Goal: Information Seeking & Learning: Learn about a topic

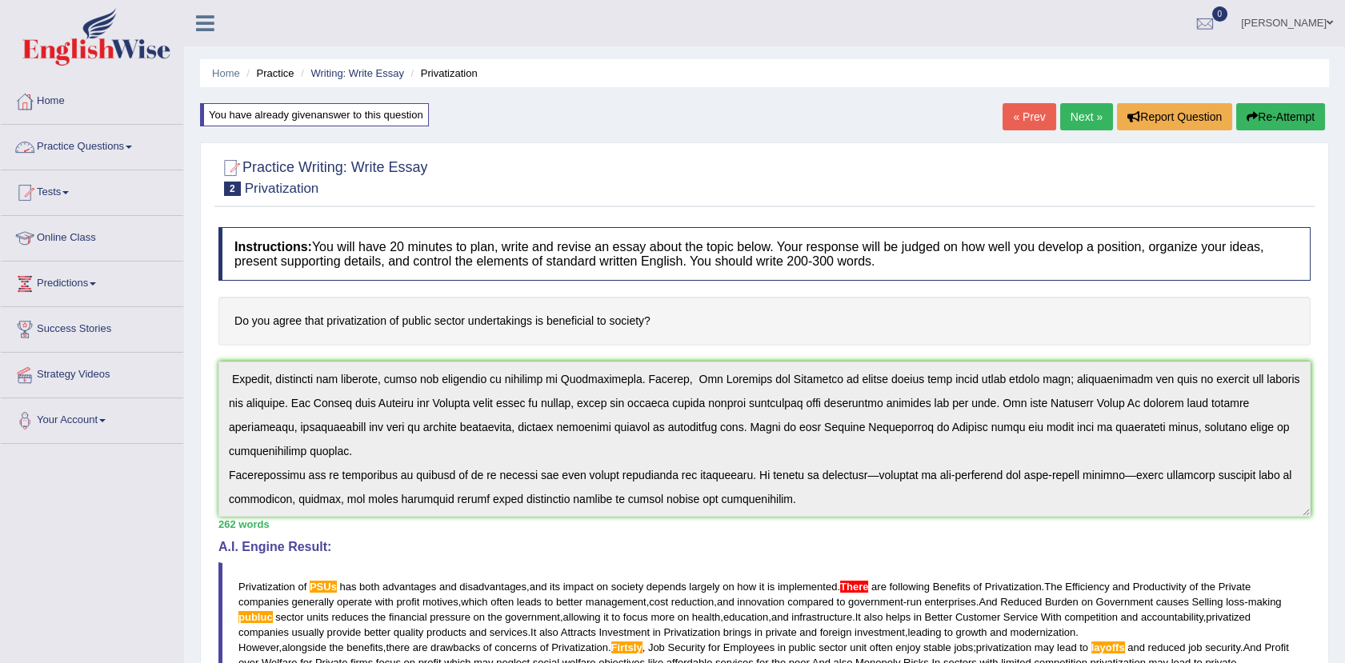
click at [121, 138] on link "Practice Questions" at bounding box center [92, 145] width 182 height 40
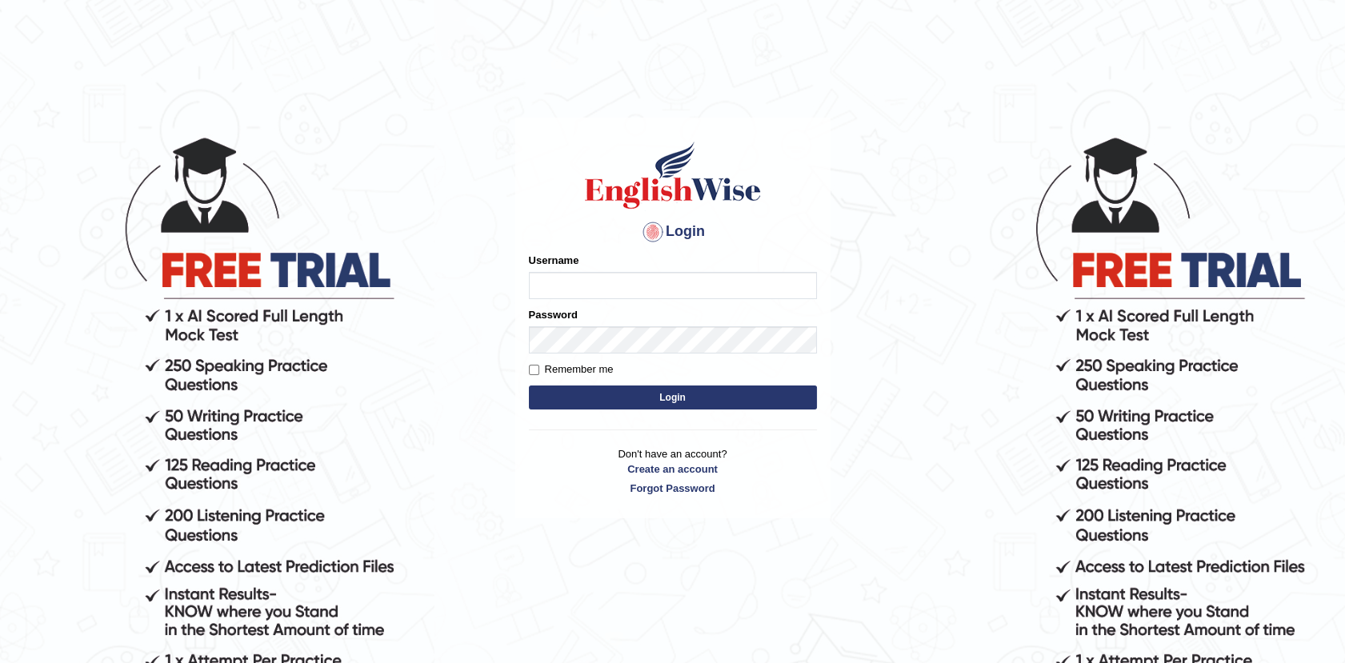
type input "Afreen11"
click at [633, 395] on button "Login" at bounding box center [673, 398] width 288 height 24
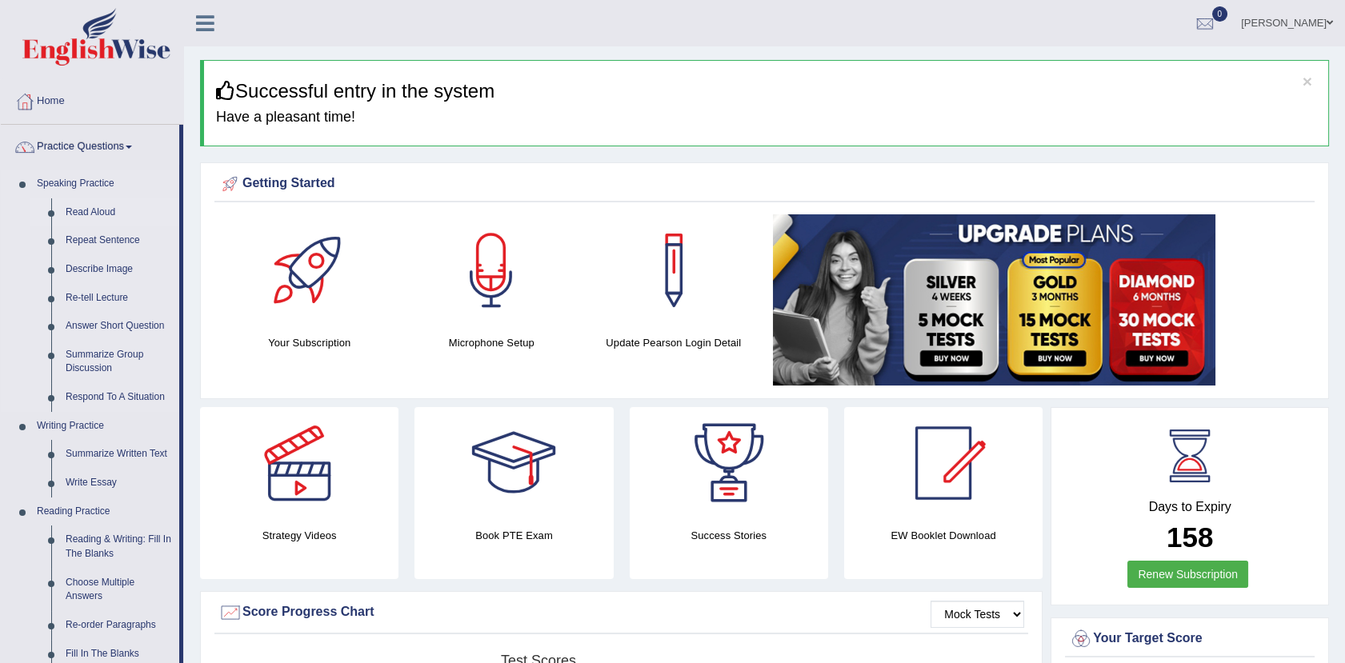
click at [89, 203] on link "Read Aloud" at bounding box center [118, 212] width 121 height 29
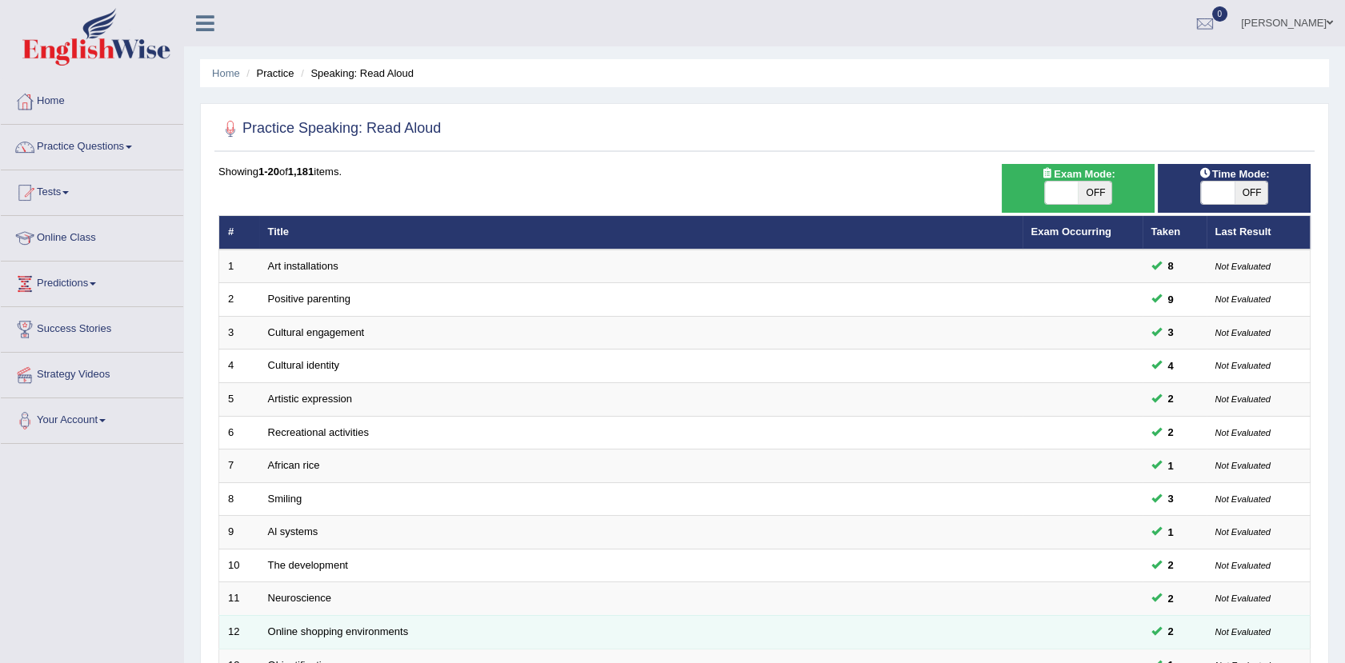
click at [337, 622] on td "Online shopping environments" at bounding box center [640, 632] width 763 height 34
drag, startPoint x: 337, startPoint y: 622, endPoint x: 362, endPoint y: 627, distance: 26.0
click at [362, 627] on link "Online shopping environments" at bounding box center [338, 632] width 141 height 12
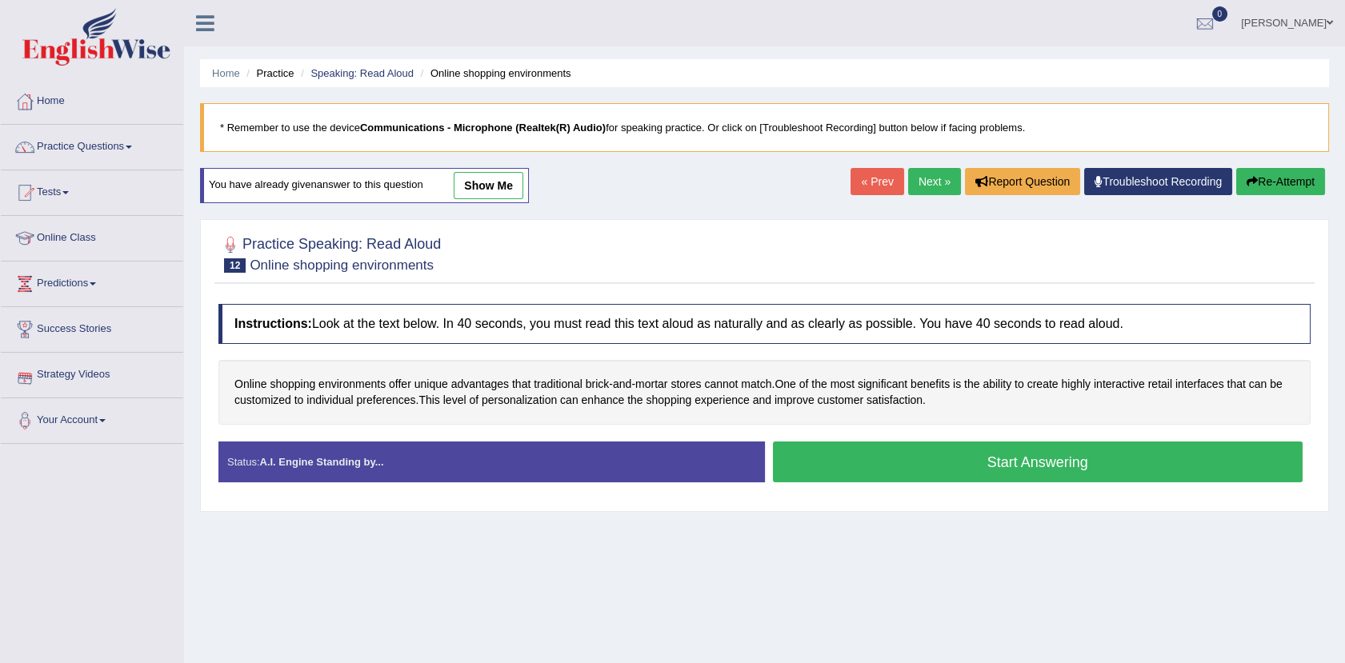
click at [378, 80] on li "Speaking: Read Aloud" at bounding box center [355, 73] width 117 height 15
click at [374, 75] on link "Speaking: Read Aloud" at bounding box center [361, 73] width 103 height 12
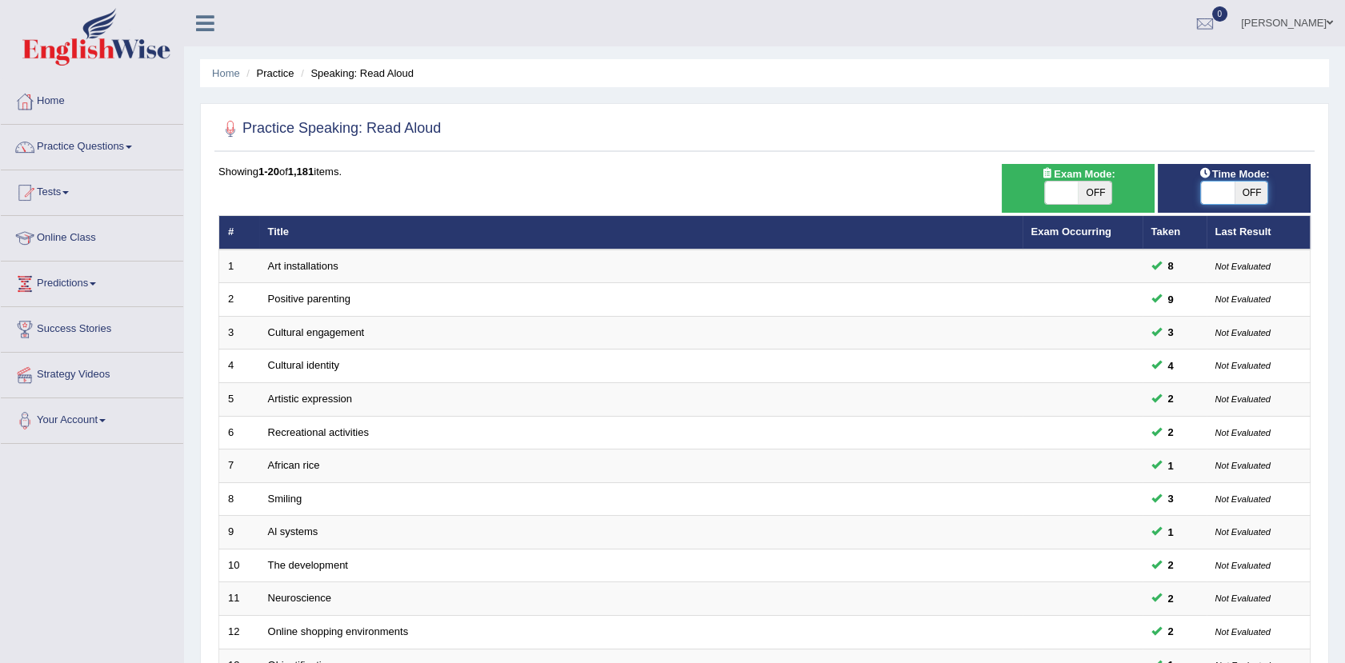
click at [1222, 189] on span at bounding box center [1218, 193] width 34 height 22
checkbox input "true"
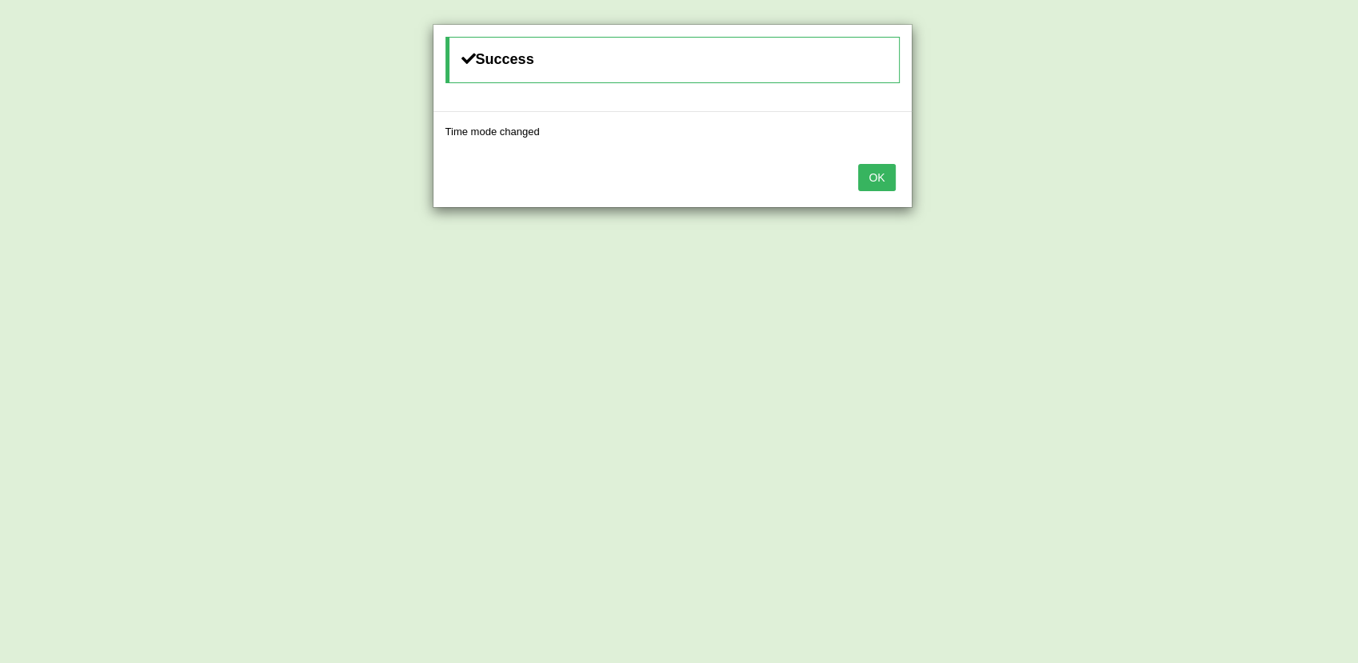
click at [878, 176] on button "OK" at bounding box center [876, 177] width 37 height 27
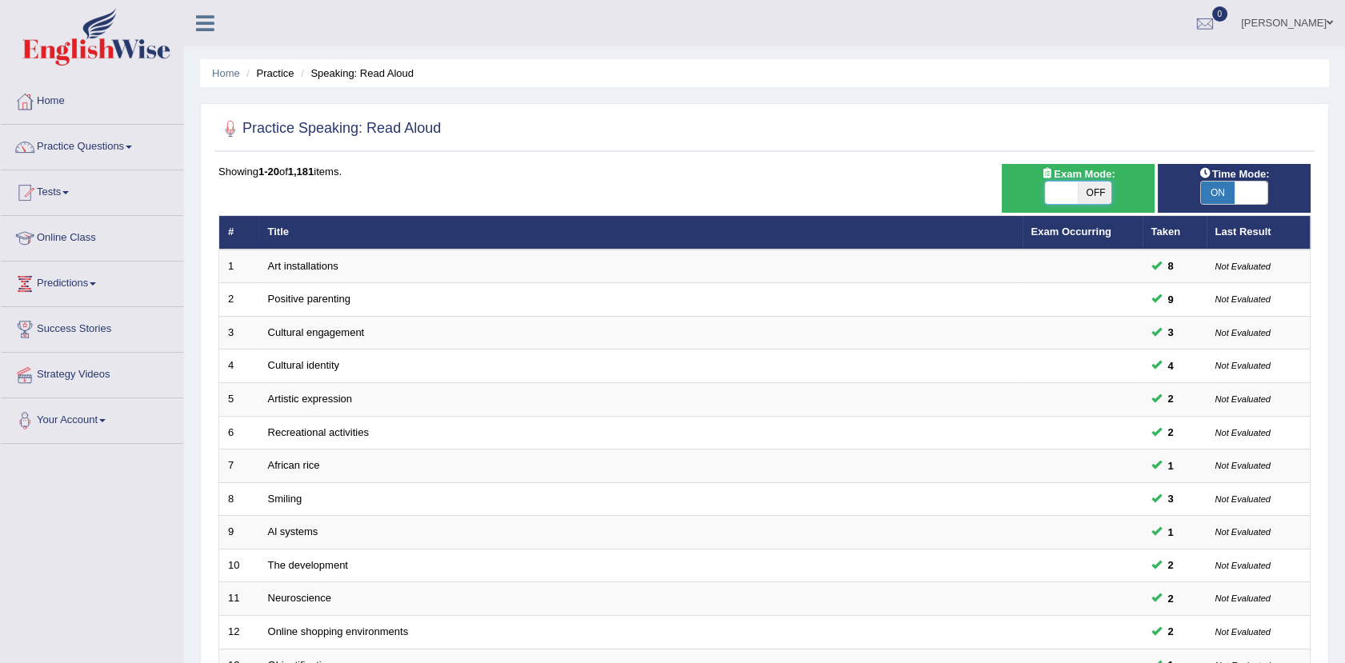
click at [1063, 189] on span at bounding box center [1062, 193] width 34 height 22
checkbox input "true"
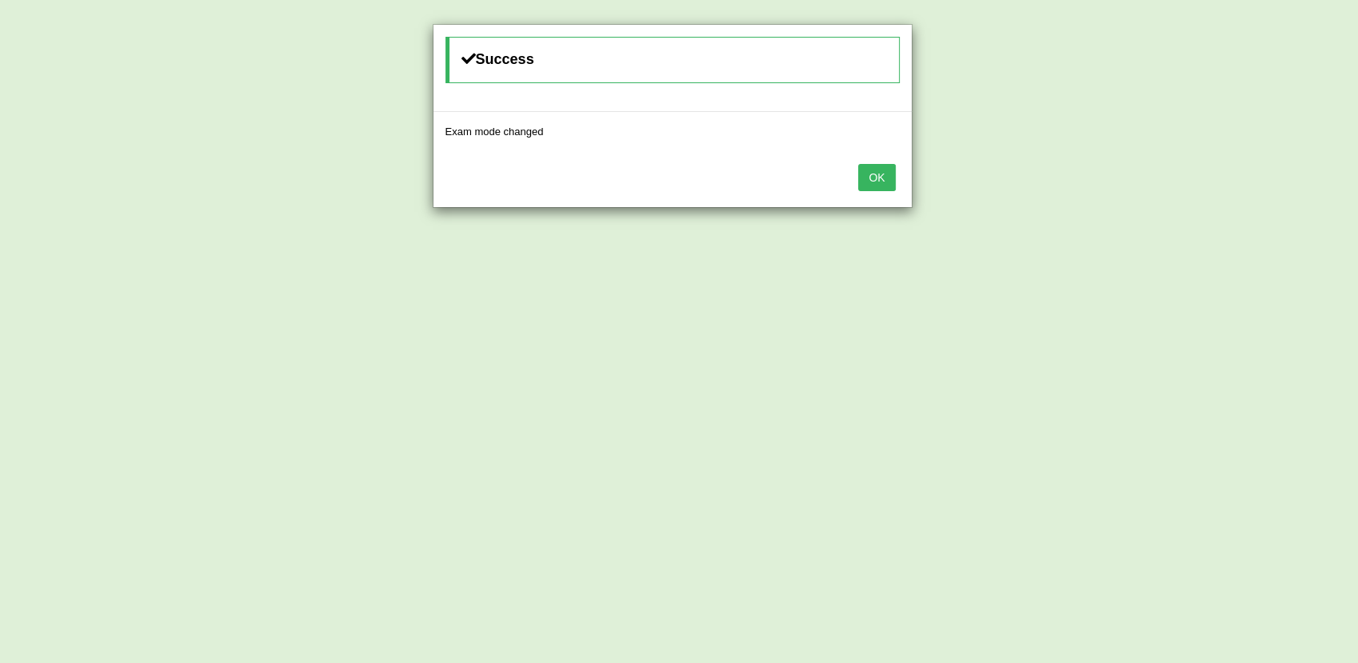
click at [873, 173] on button "OK" at bounding box center [876, 177] width 37 height 27
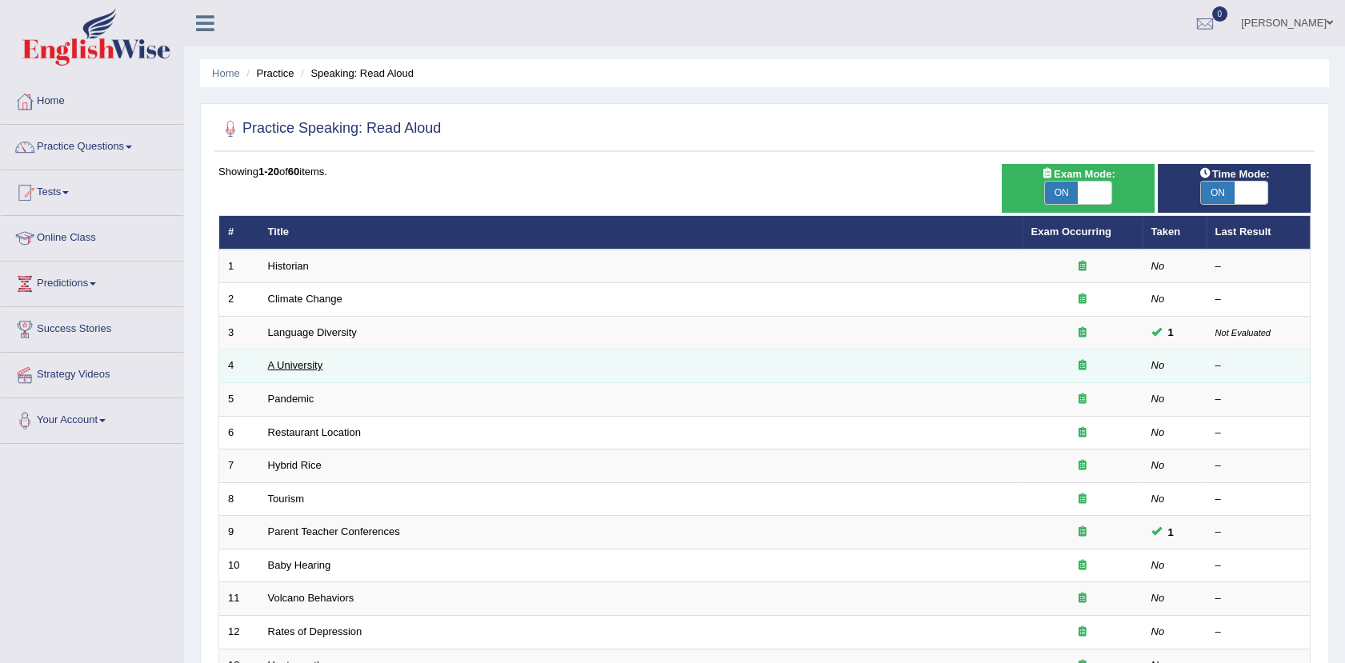
click at [299, 359] on link "A University" at bounding box center [295, 365] width 55 height 12
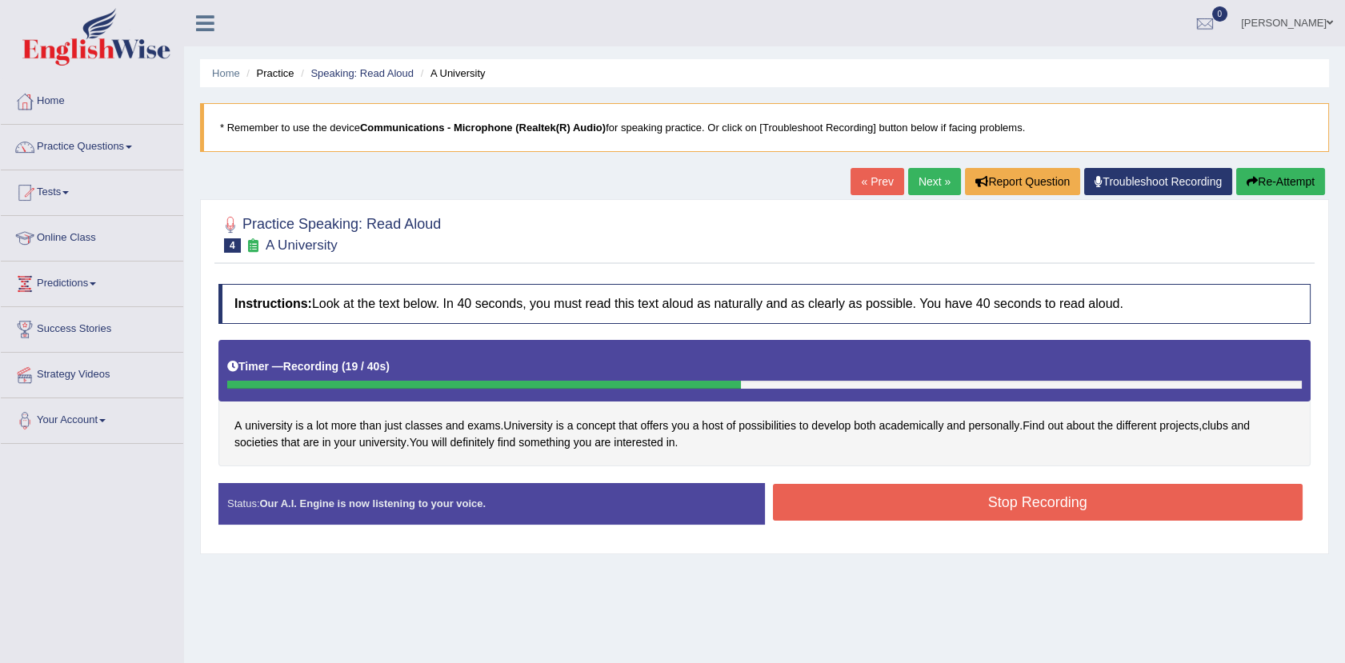
click at [1029, 503] on button "Stop Recording" at bounding box center [1038, 502] width 530 height 37
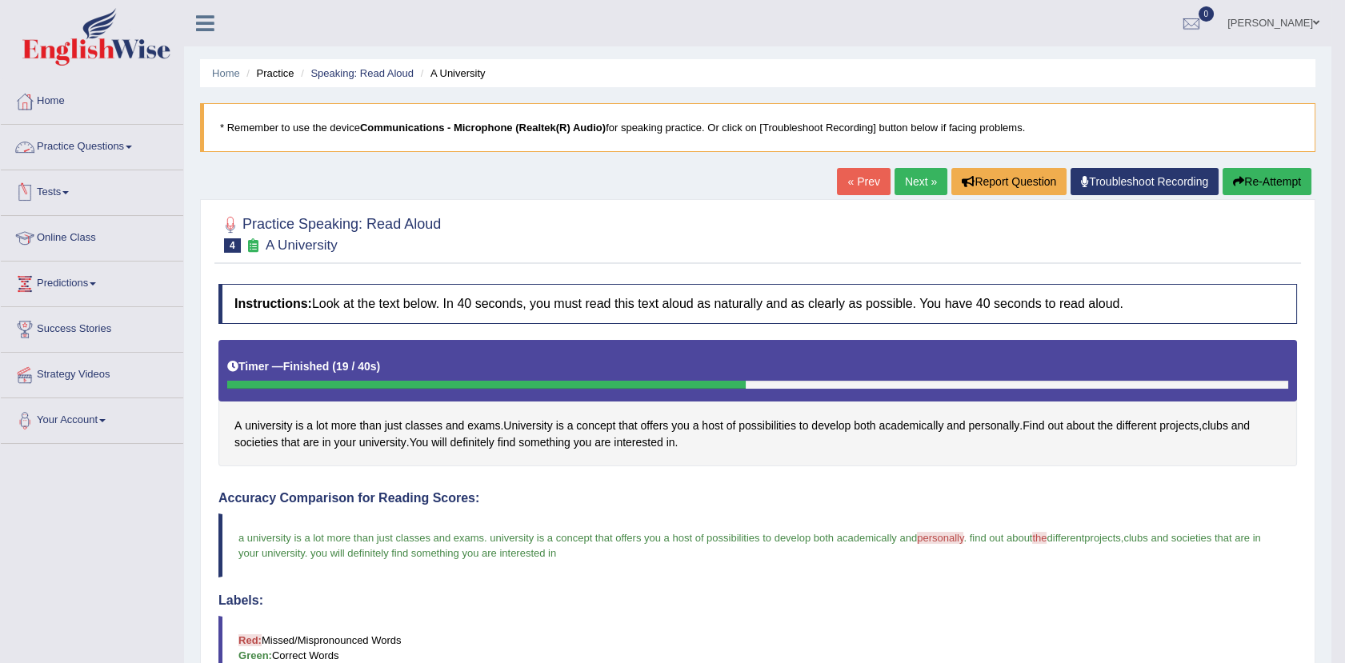
click at [121, 140] on link "Practice Questions" at bounding box center [92, 145] width 182 height 40
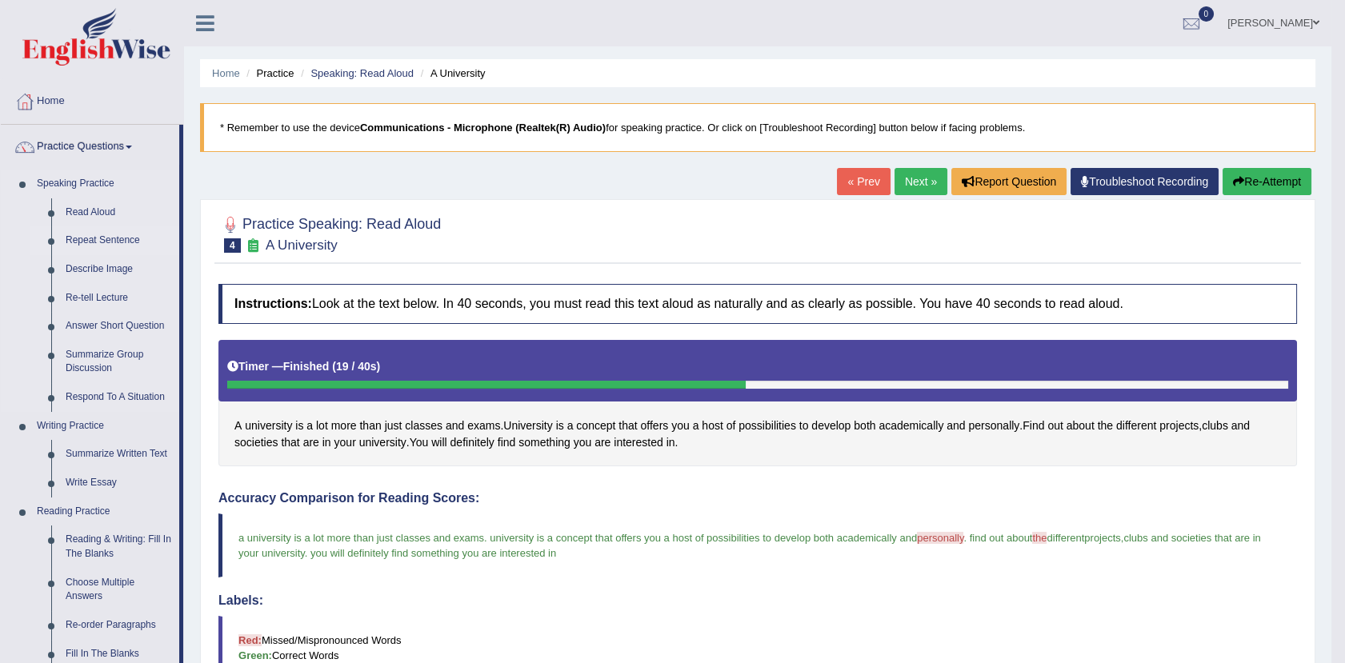
click at [98, 234] on link "Repeat Sentence" at bounding box center [118, 240] width 121 height 29
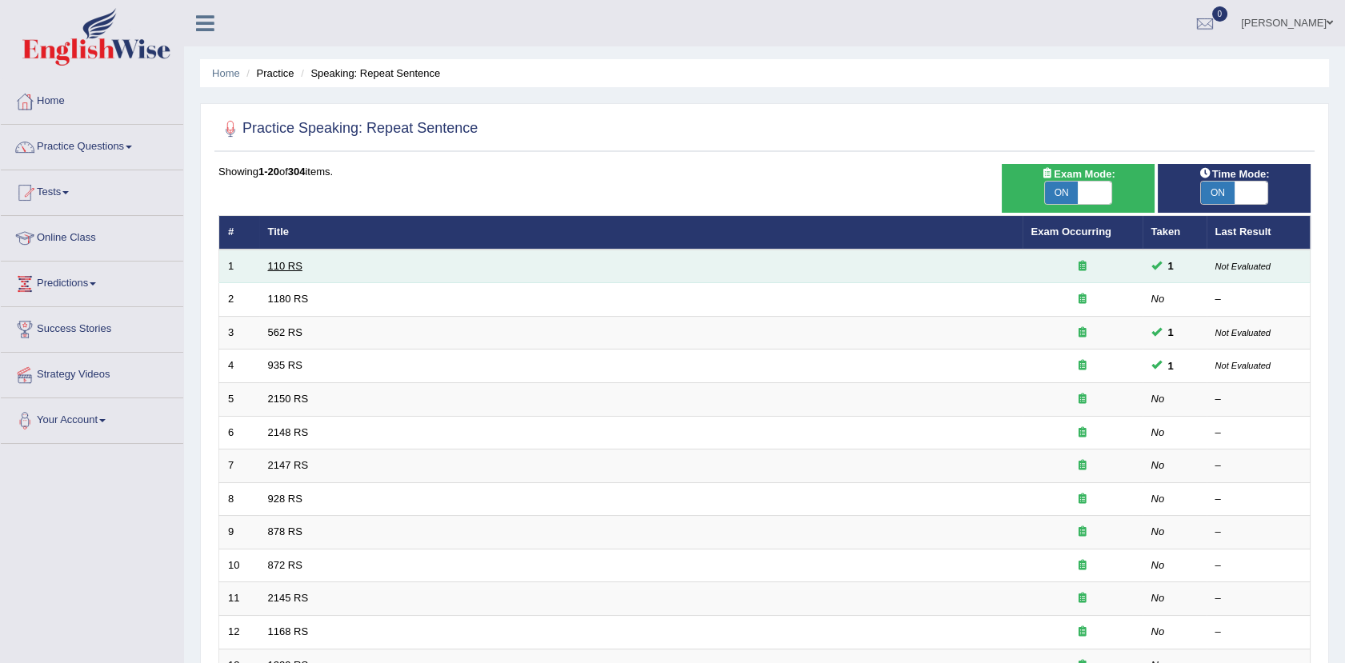
click at [283, 262] on link "110 RS" at bounding box center [285, 266] width 34 height 12
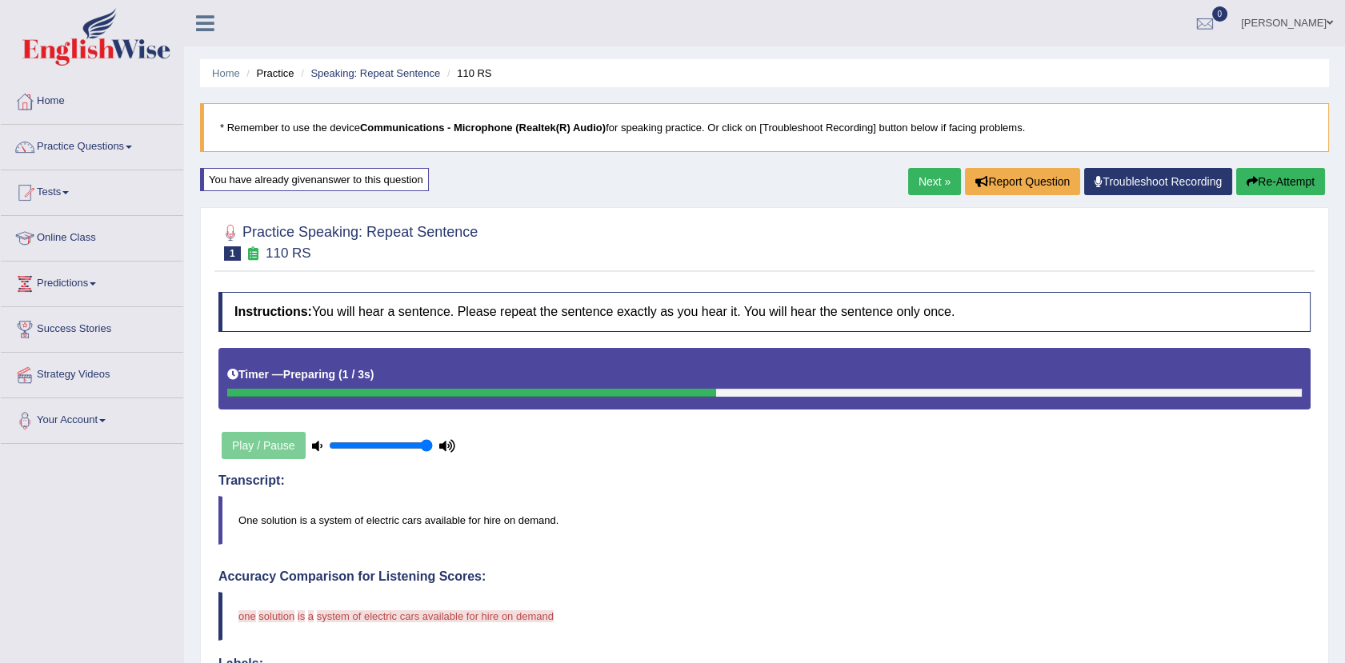
click at [921, 190] on link "Next »" at bounding box center [934, 181] width 53 height 27
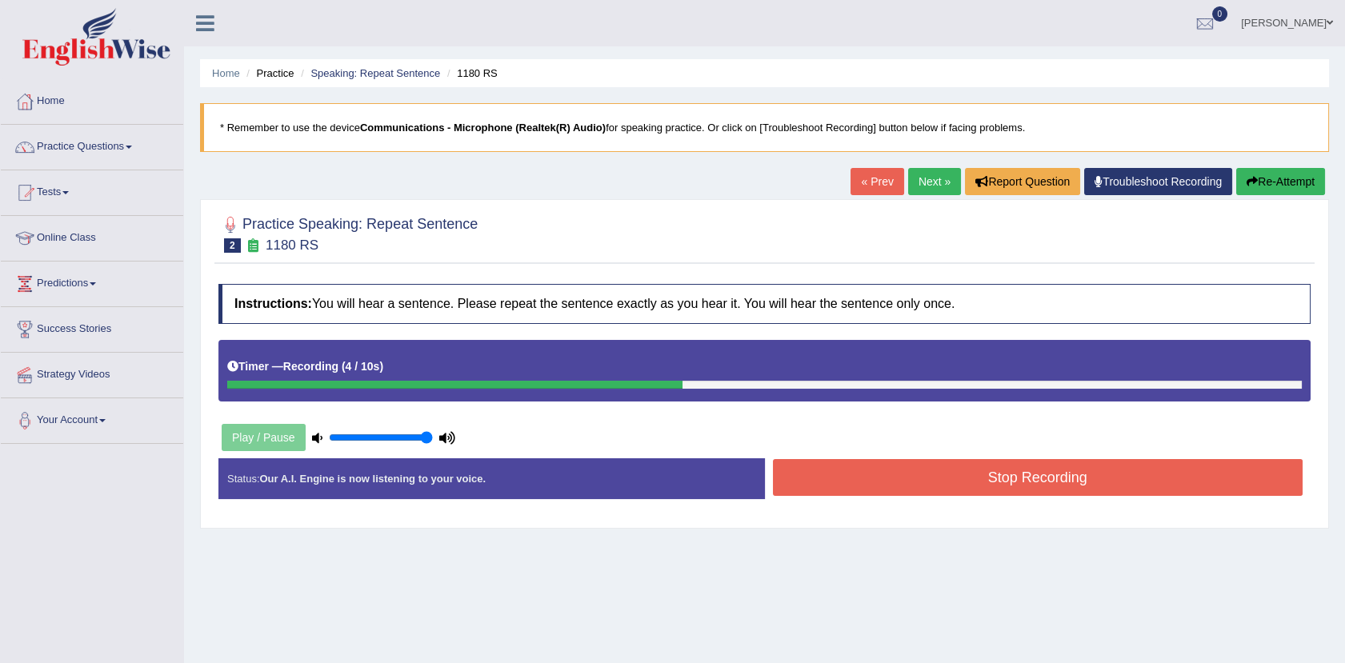
click at [943, 470] on button "Stop Recording" at bounding box center [1038, 477] width 530 height 37
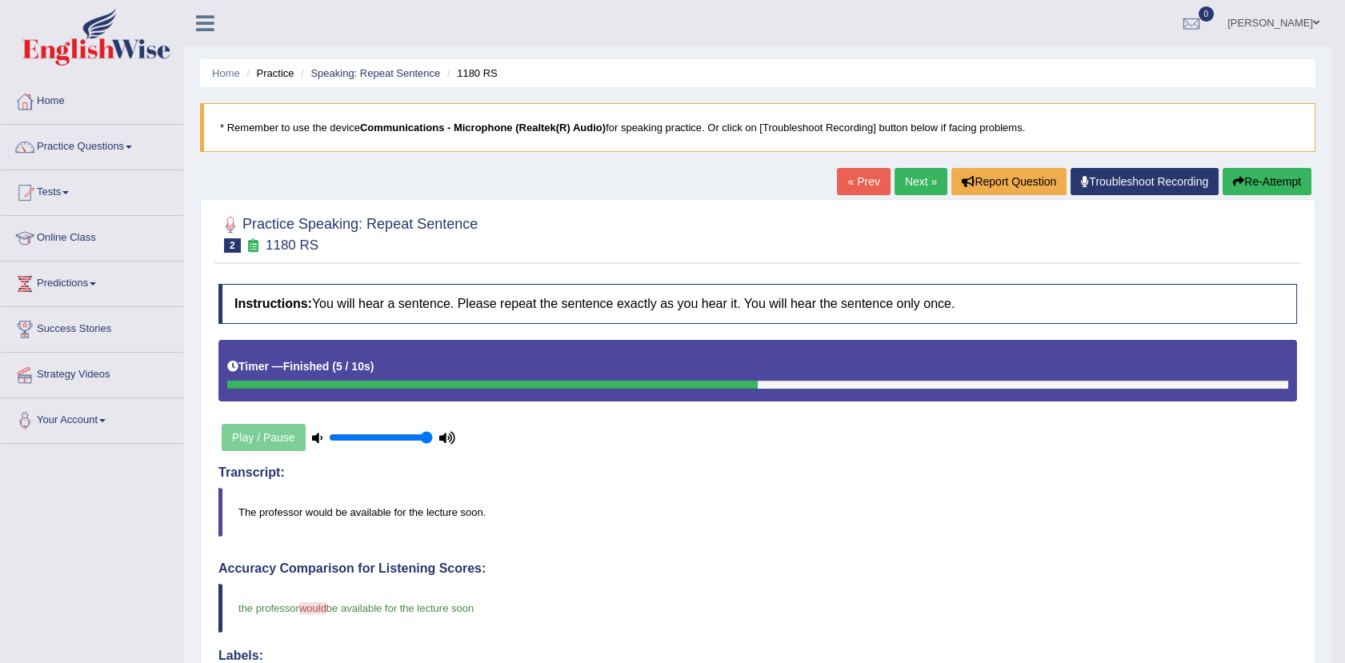
click at [928, 174] on link "Next »" at bounding box center [920, 181] width 53 height 27
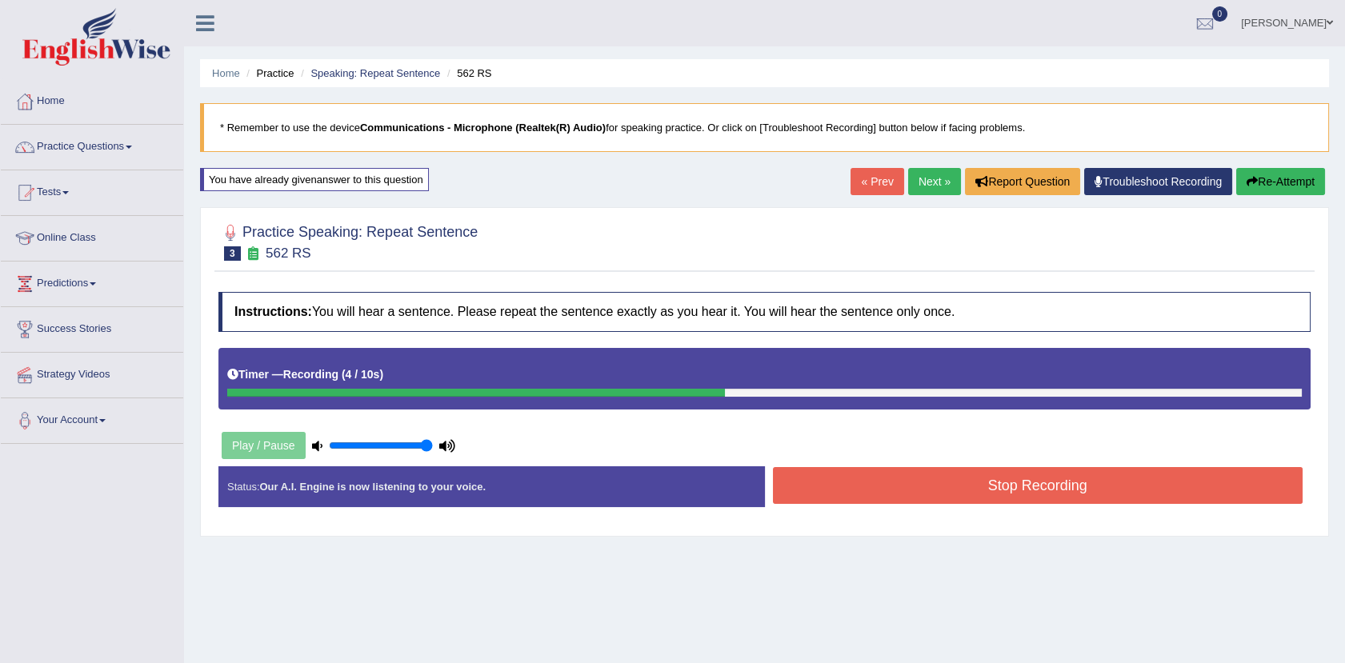
click at [864, 477] on button "Stop Recording" at bounding box center [1038, 485] width 530 height 37
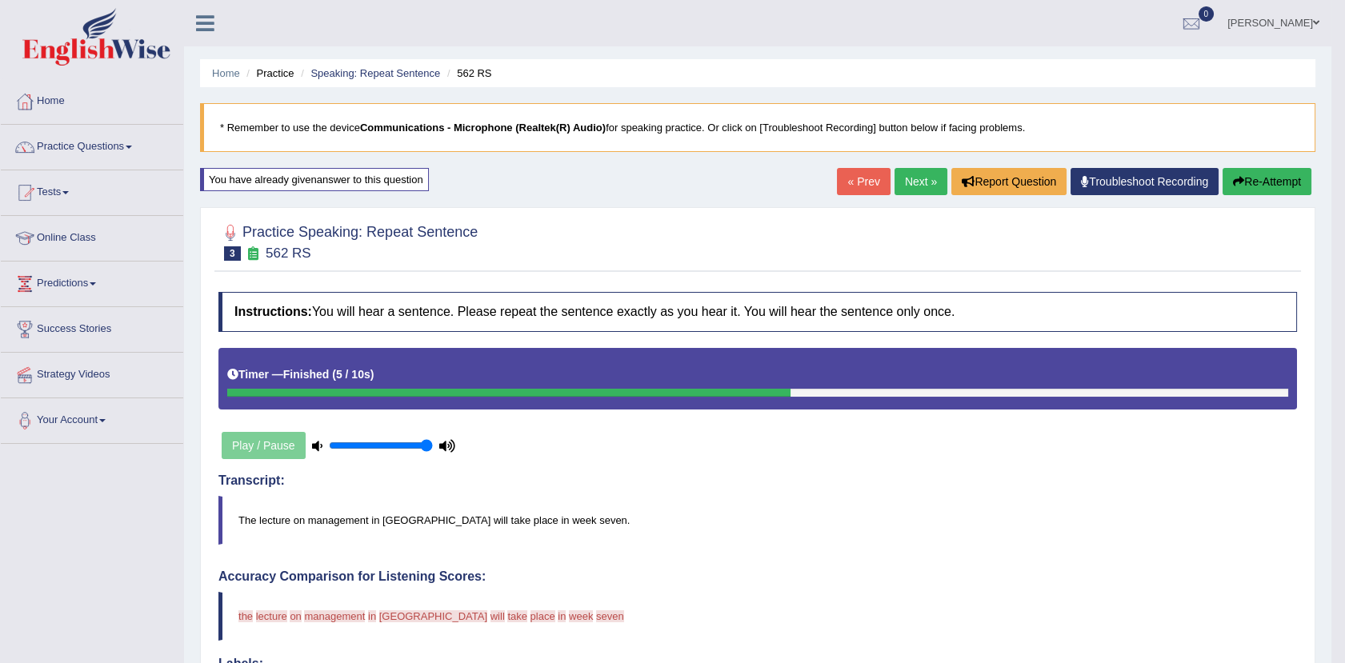
drag, startPoint x: 864, startPoint y: 477, endPoint x: 1357, endPoint y: 278, distance: 531.2
click at [1344, 278] on html "Toggle navigation Home Practice Questions Speaking Practice Read Aloud Repeat S…" at bounding box center [672, 331] width 1345 height 663
click at [122, 139] on link "Practice Questions" at bounding box center [92, 145] width 182 height 40
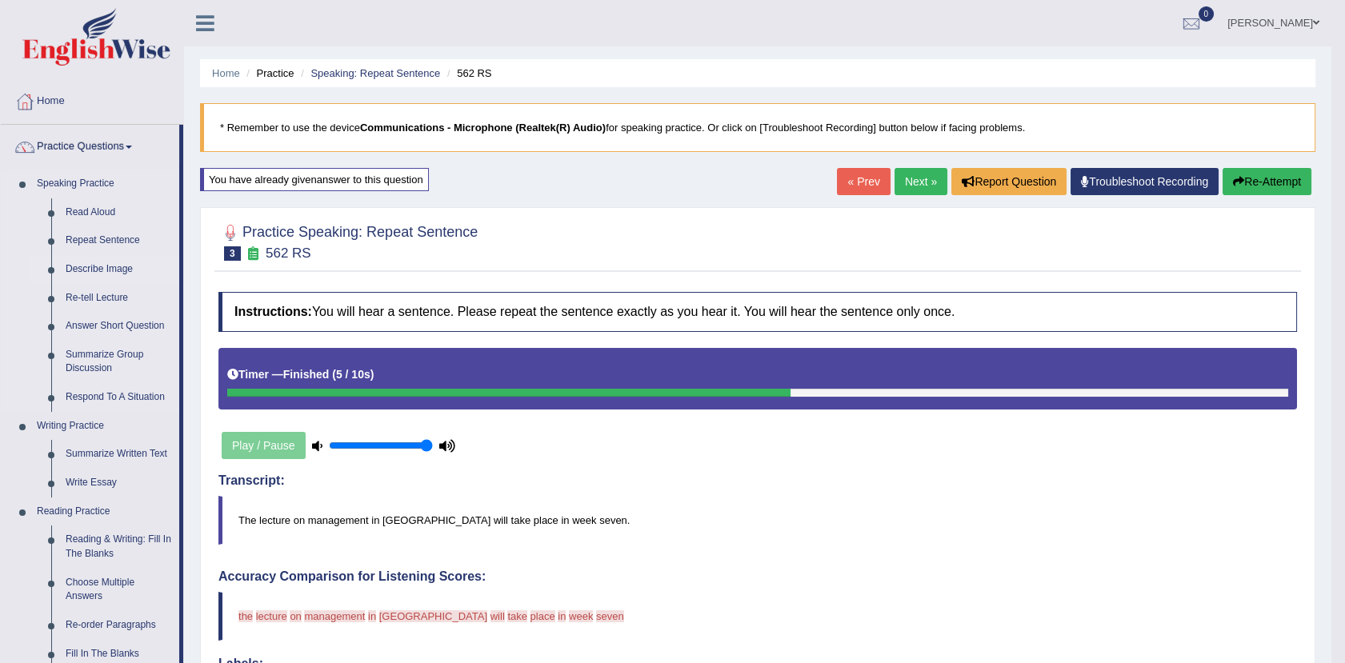
click at [122, 264] on link "Describe Image" at bounding box center [118, 269] width 121 height 29
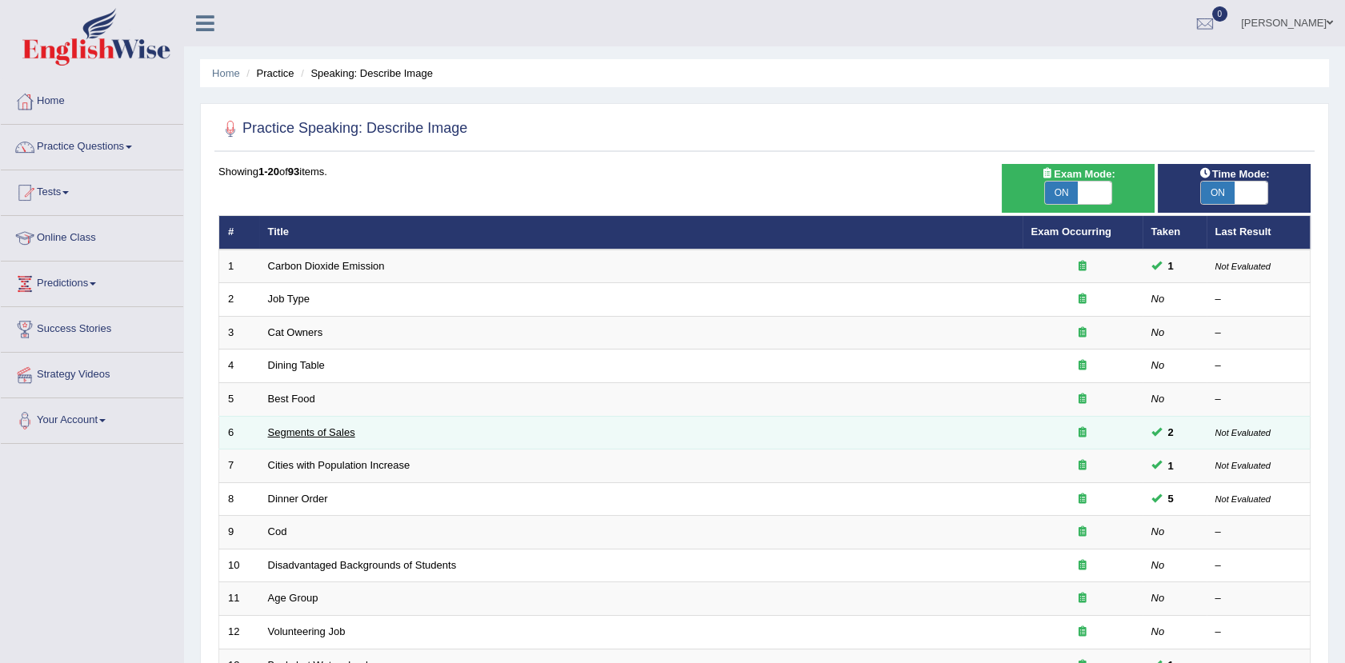
click at [314, 434] on link "Segments of Sales" at bounding box center [311, 432] width 87 height 12
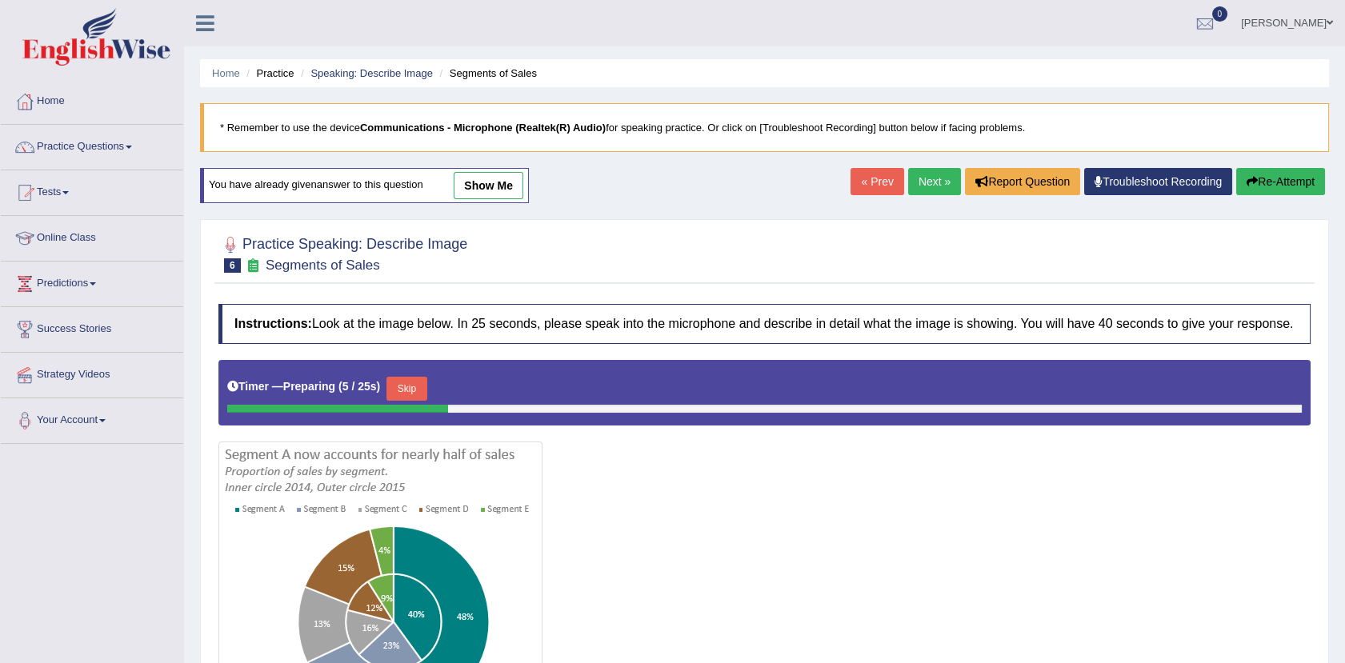
click at [479, 185] on link "show me" at bounding box center [489, 185] width 70 height 27
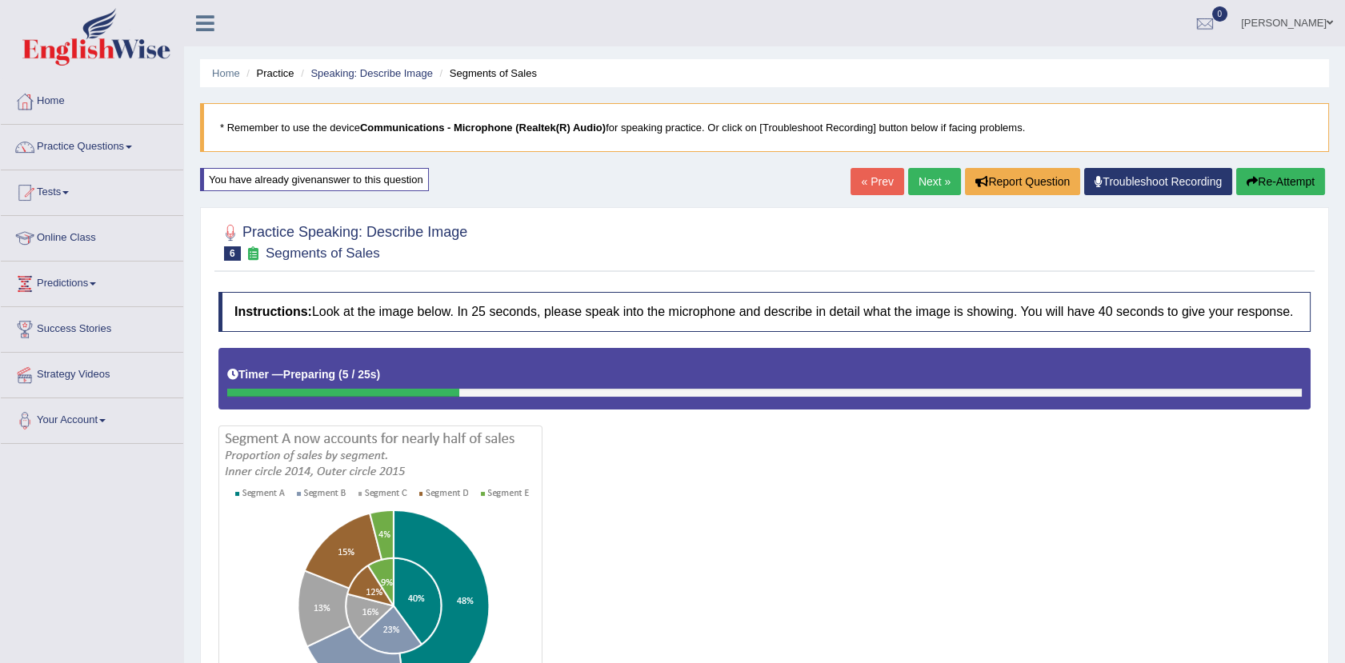
click at [933, 179] on link "Next »" at bounding box center [934, 181] width 53 height 27
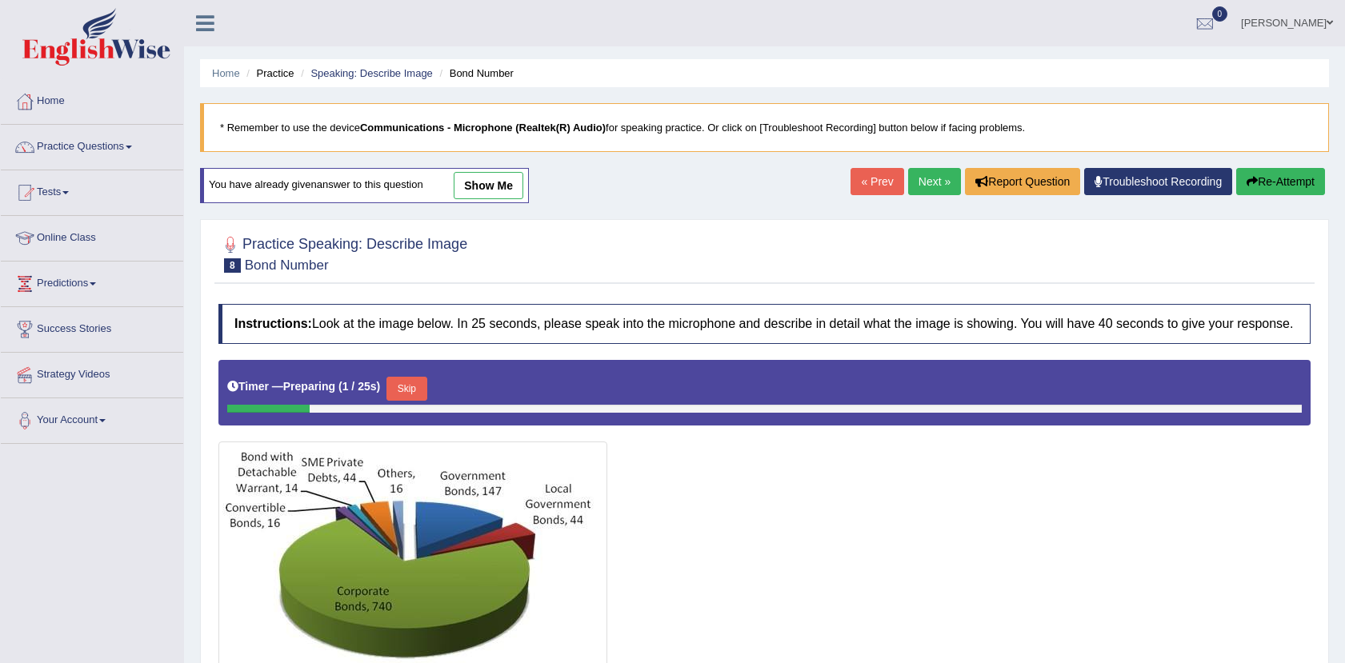
click at [466, 194] on link "show me" at bounding box center [489, 185] width 70 height 27
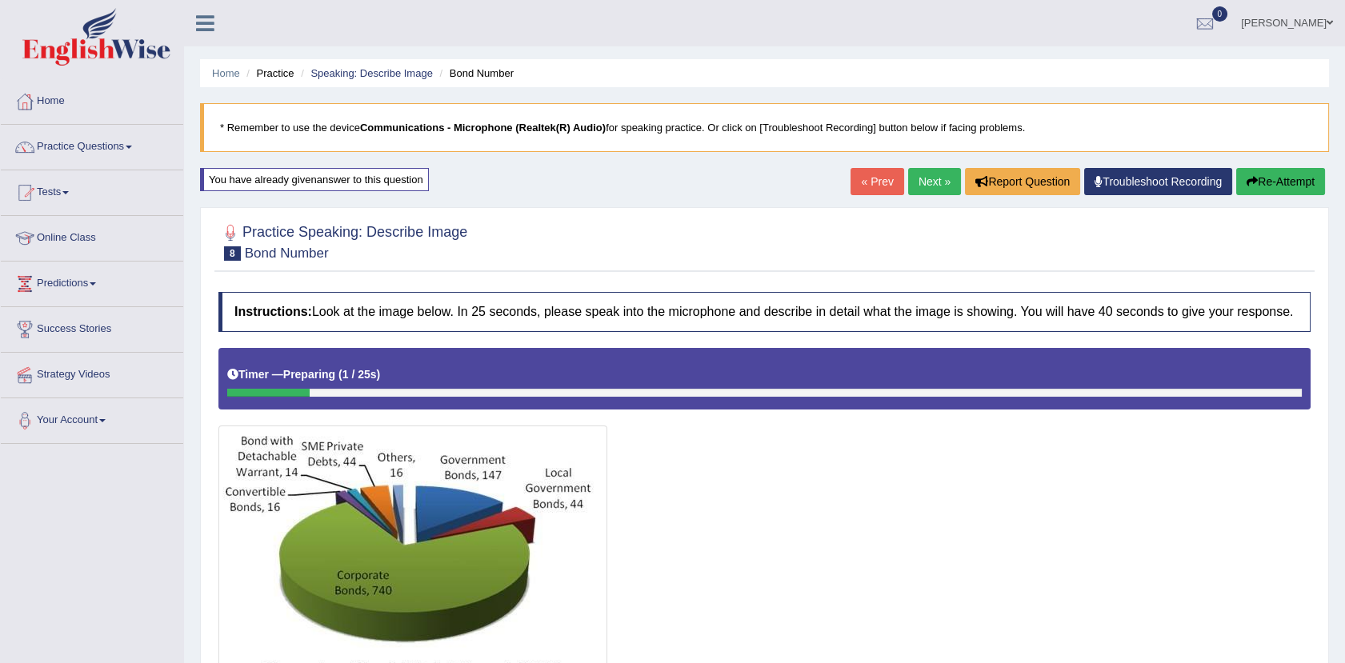
click at [920, 175] on link "Next »" at bounding box center [934, 181] width 53 height 27
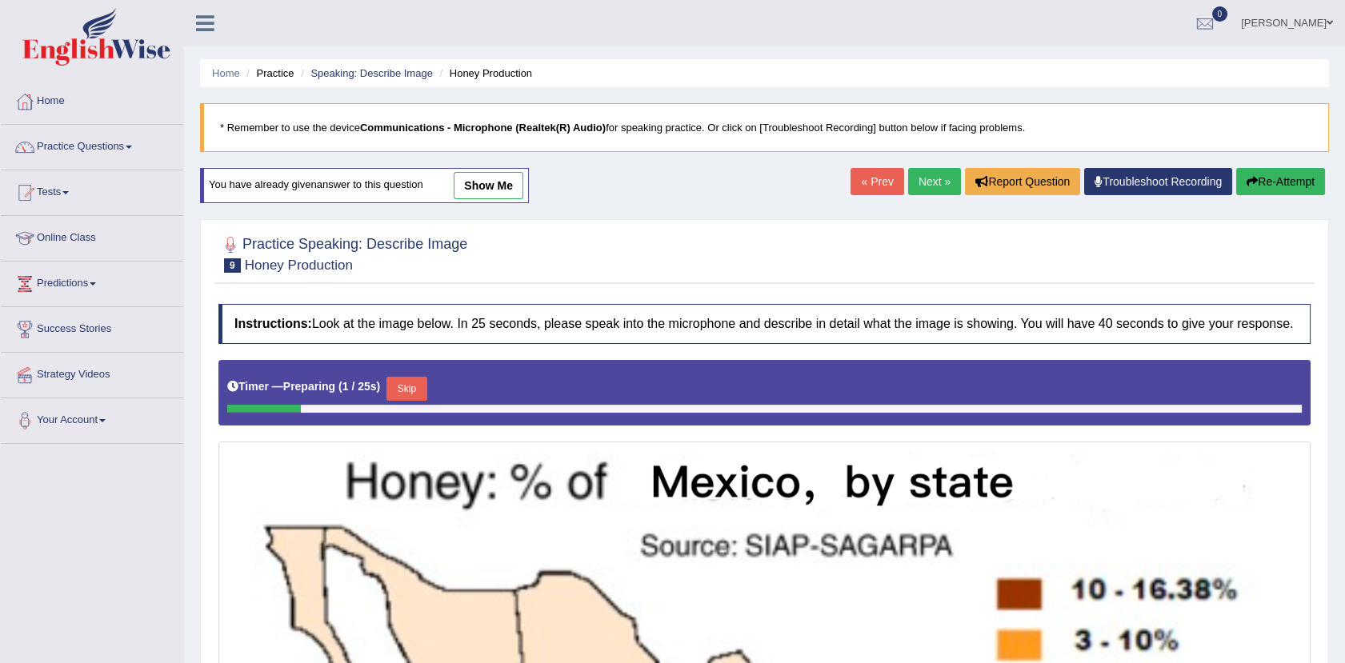
click at [477, 180] on link "show me" at bounding box center [489, 185] width 70 height 27
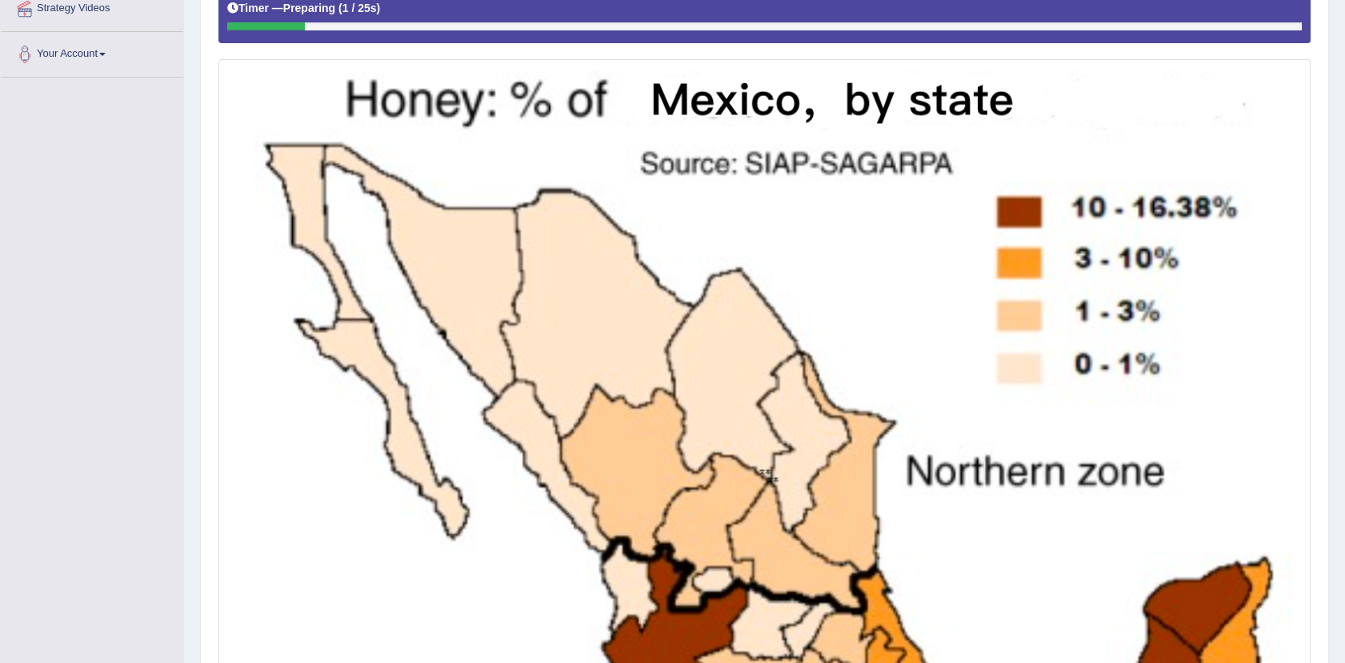
scroll to position [365, 0]
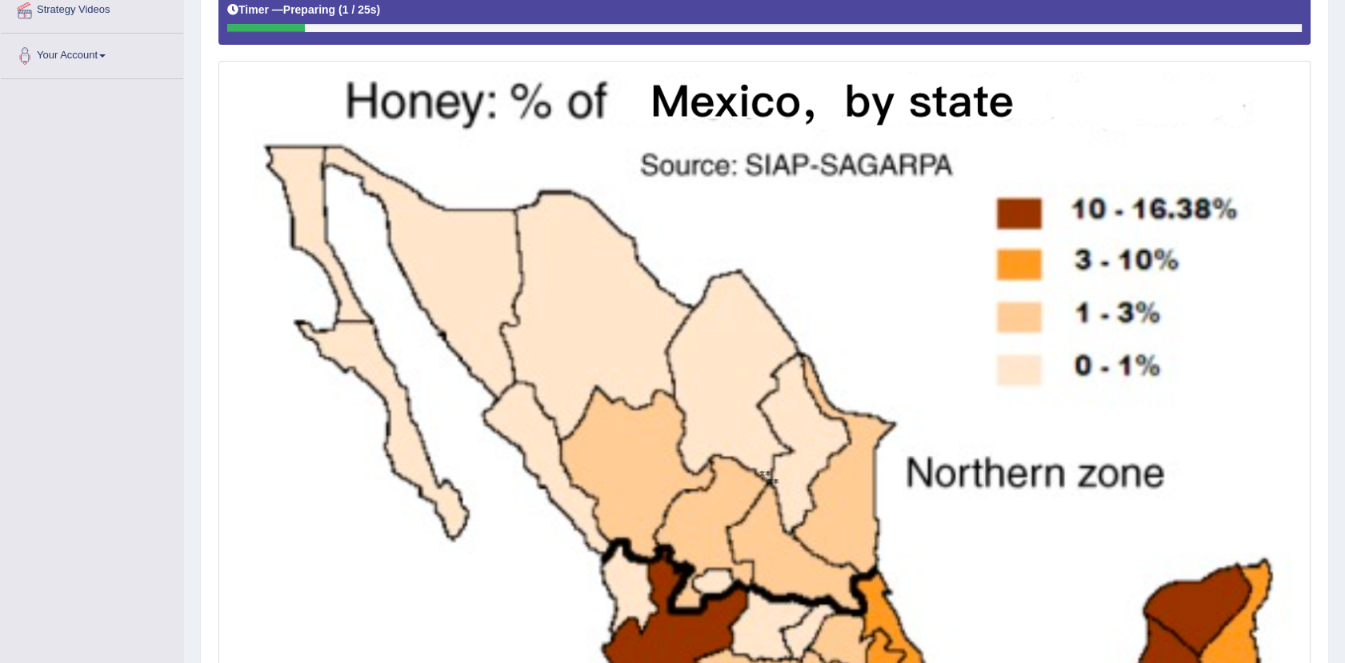
drag, startPoint x: 1344, startPoint y: 175, endPoint x: 1350, endPoint y: 228, distance: 53.2
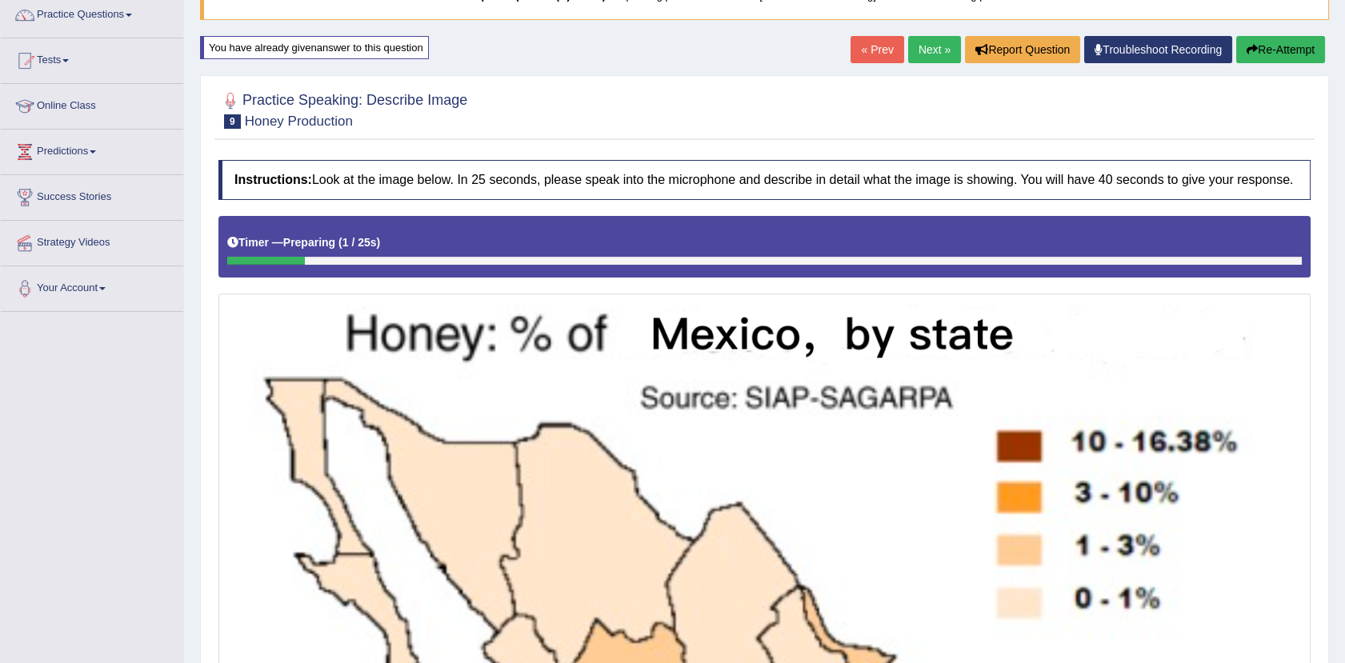
scroll to position [0, 0]
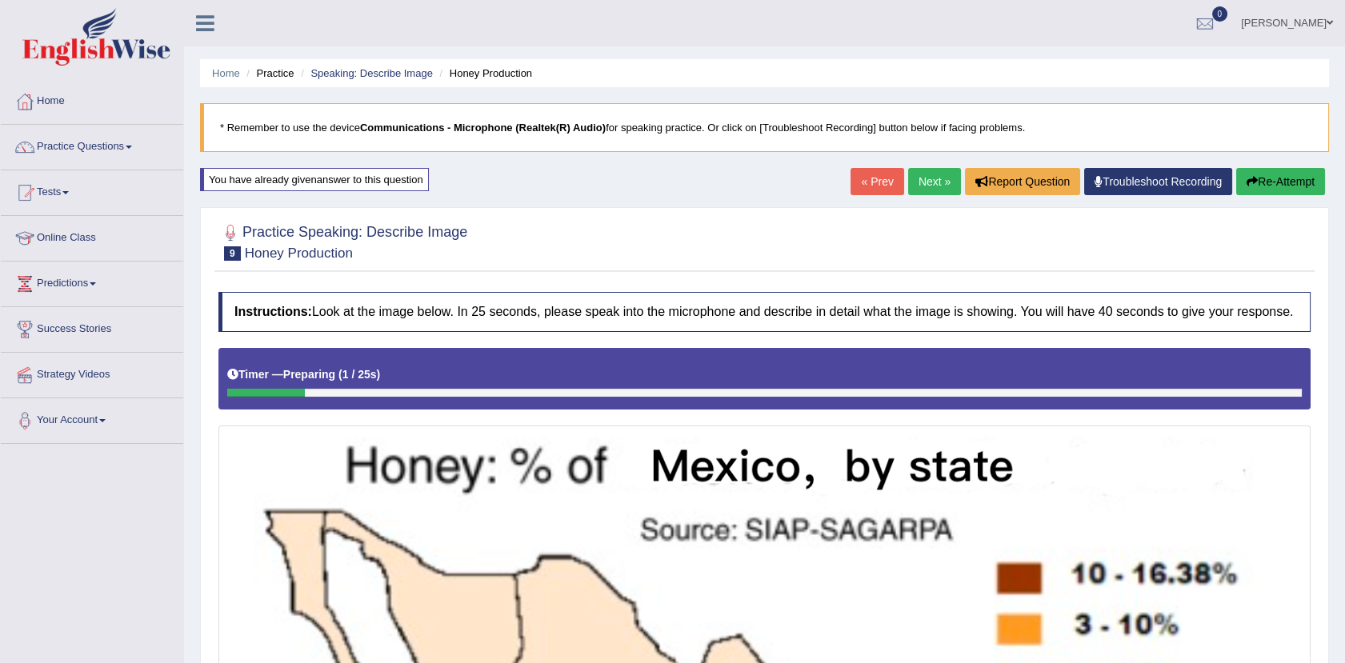
click at [926, 190] on link "Next »" at bounding box center [934, 181] width 53 height 27
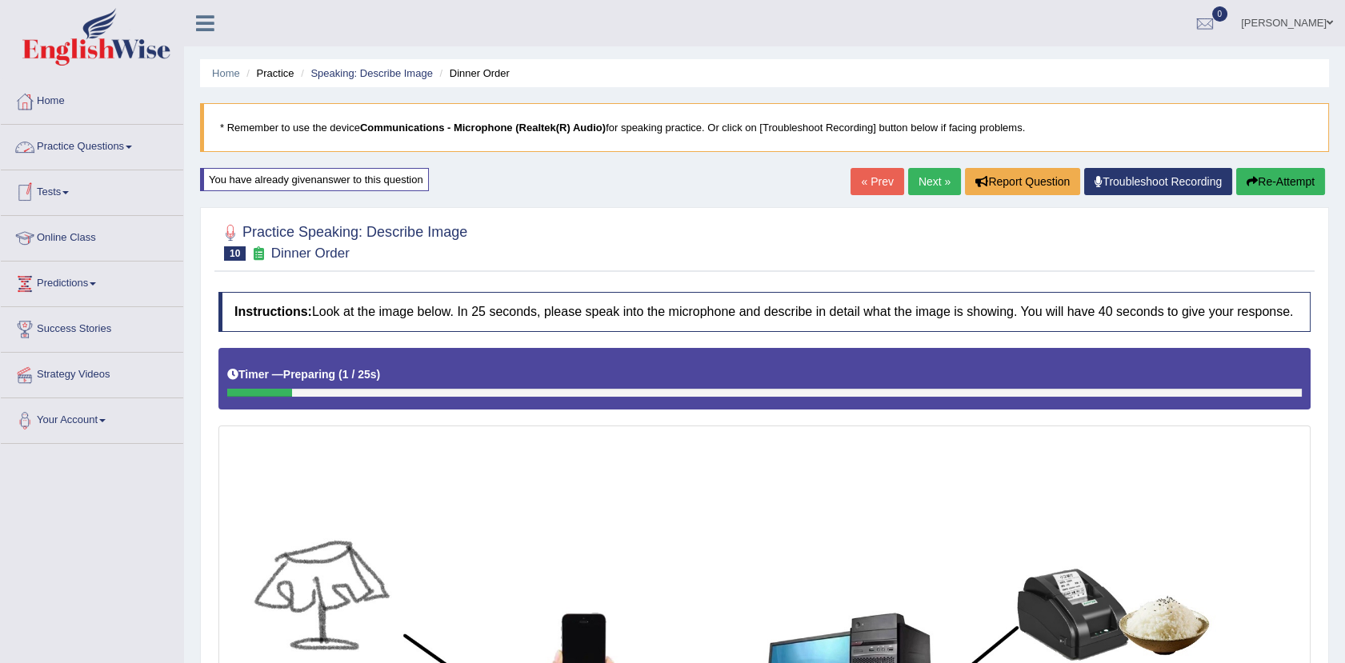
click at [106, 153] on link "Practice Questions" at bounding box center [92, 145] width 182 height 40
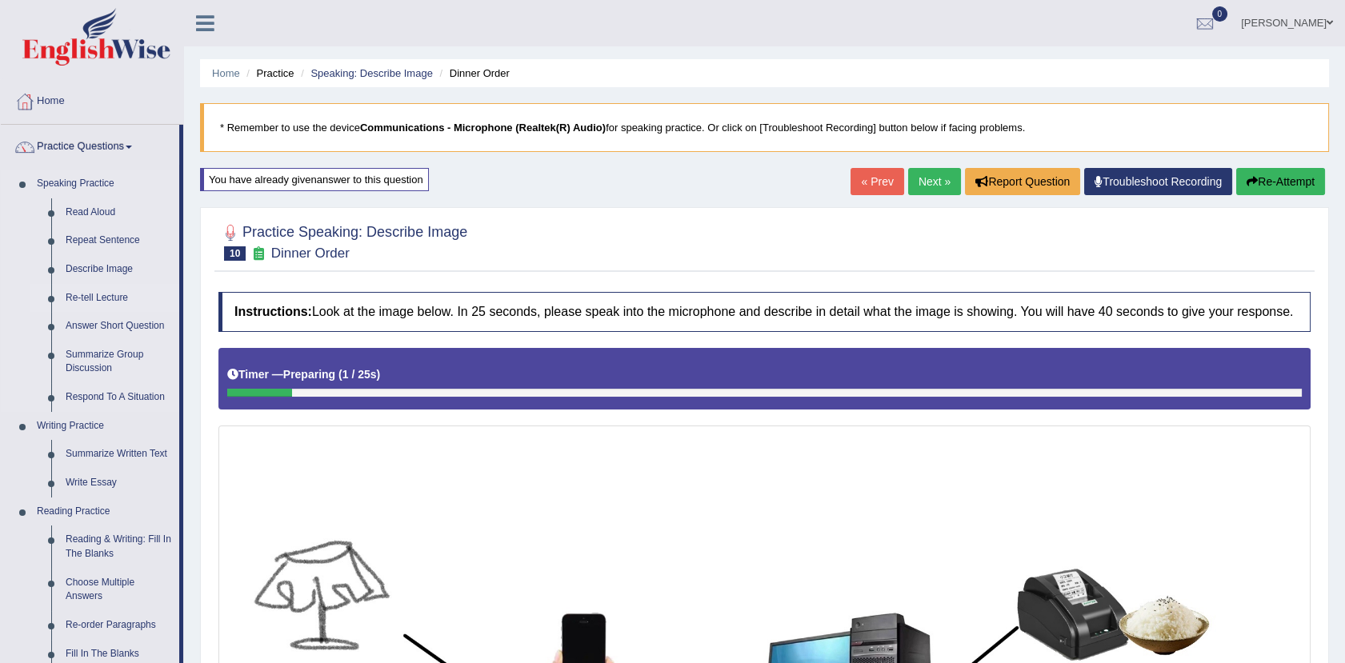
click at [98, 294] on link "Re-tell Lecture" at bounding box center [118, 298] width 121 height 29
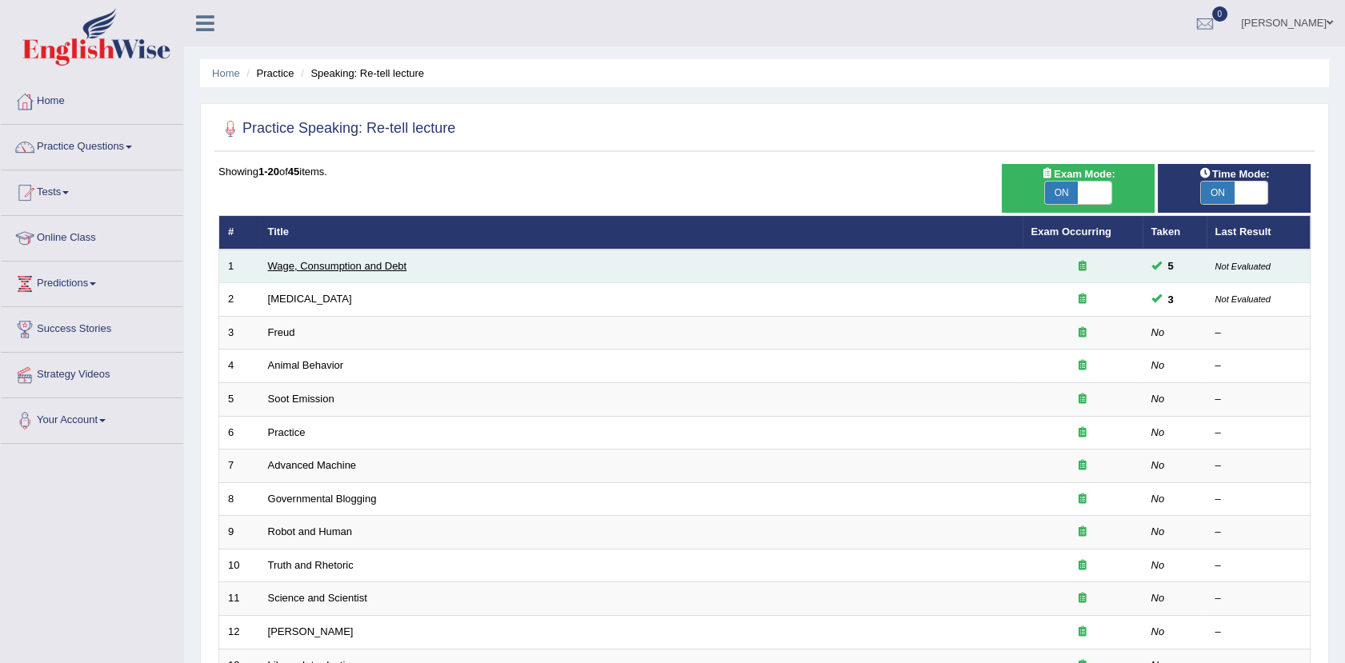
click at [325, 262] on link "Wage, Consumption and Debt" at bounding box center [337, 266] width 139 height 12
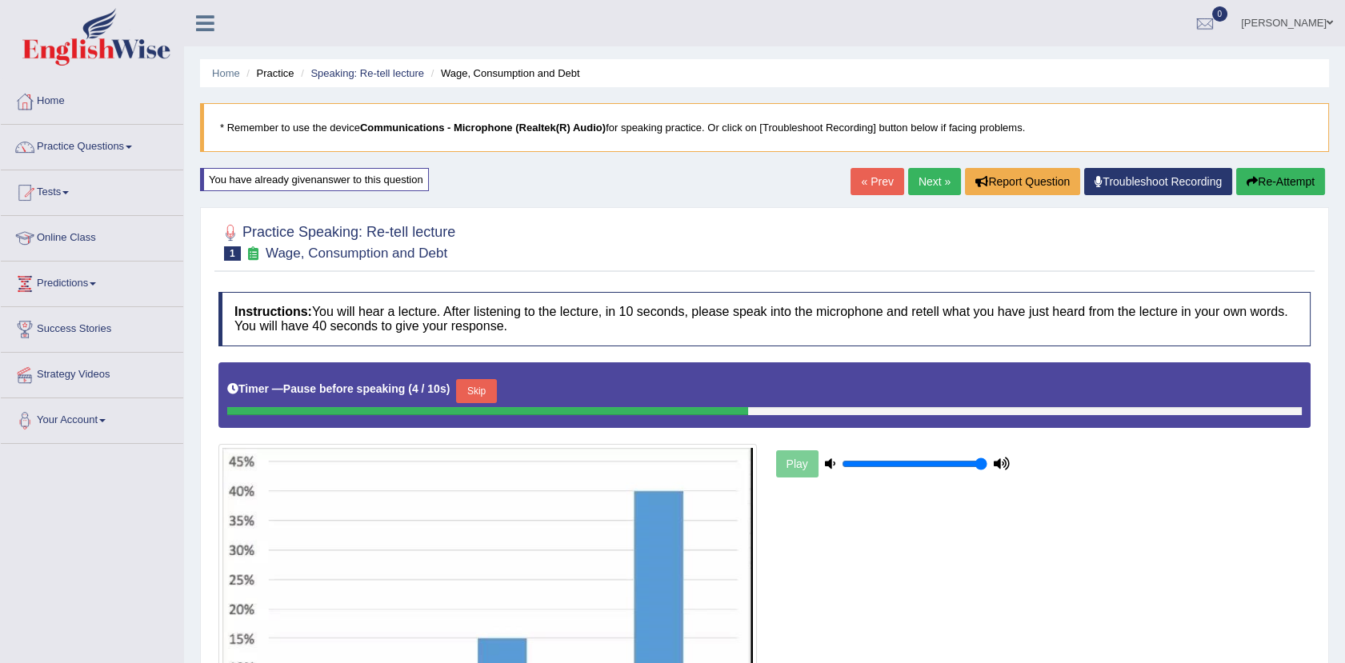
click at [1286, 184] on button "Re-Attempt" at bounding box center [1280, 181] width 89 height 27
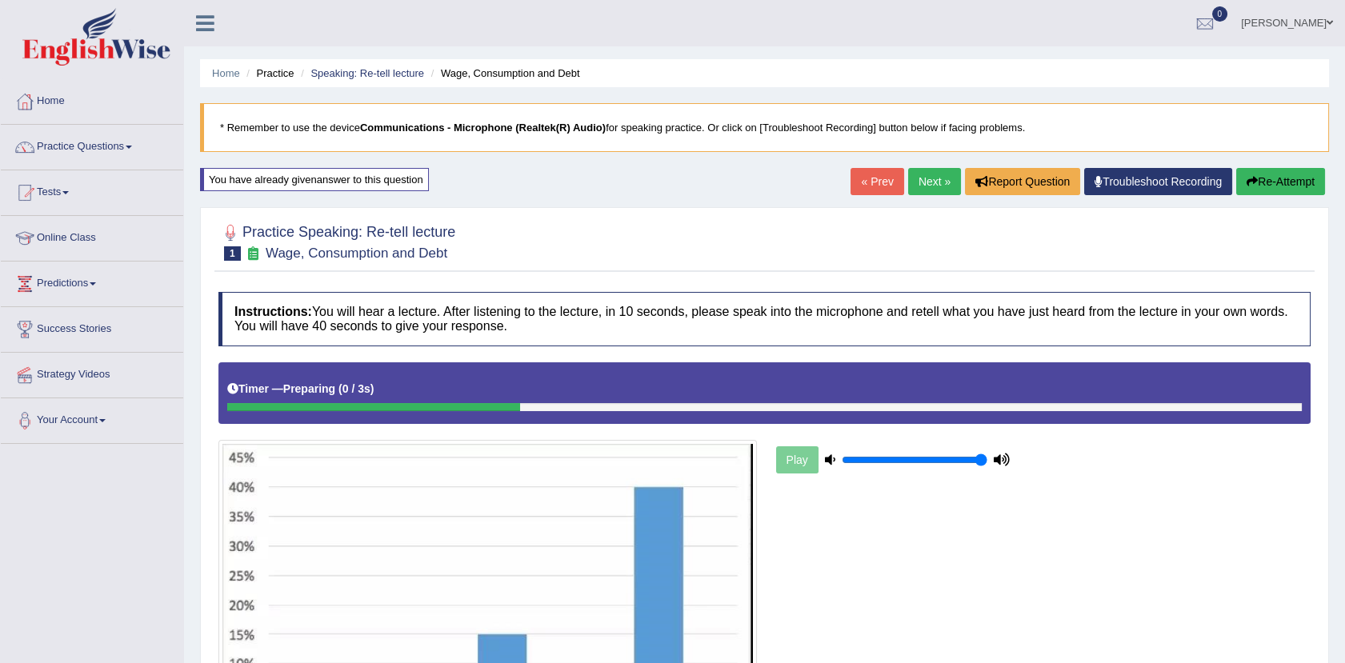
click at [70, 145] on link "Practice Questions" at bounding box center [92, 145] width 182 height 40
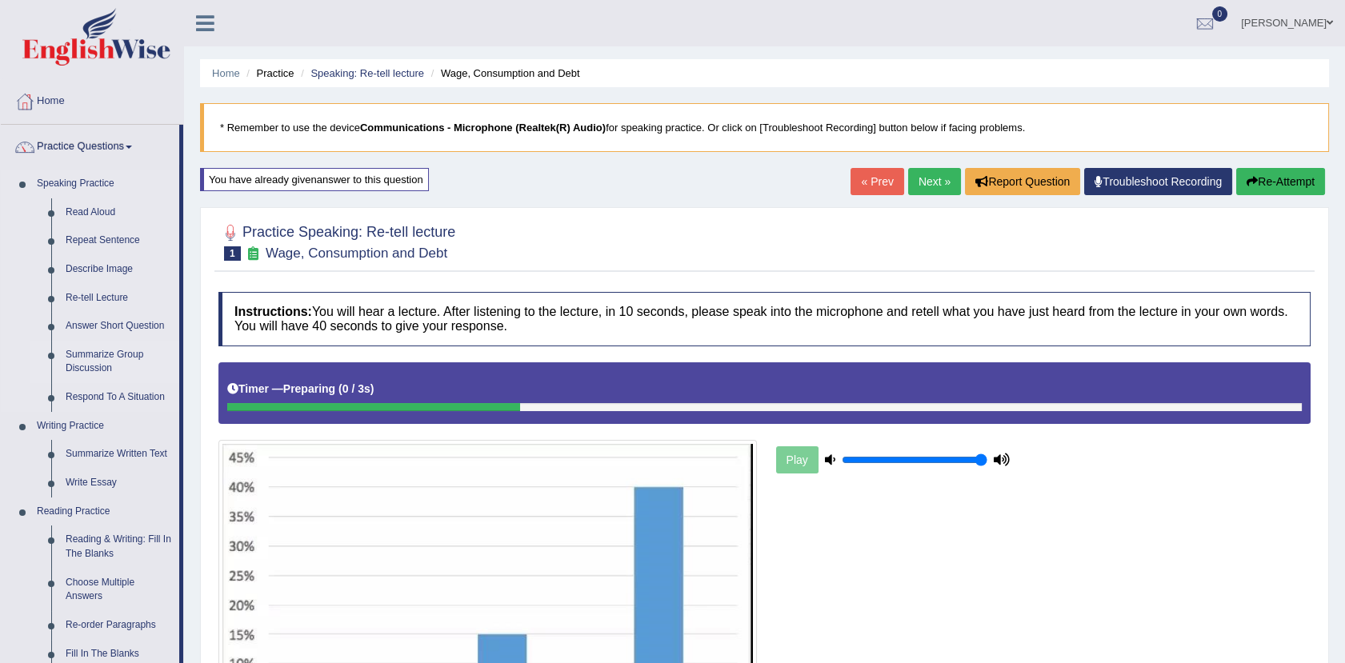
click at [111, 363] on link "Summarize Group Discussion" at bounding box center [118, 362] width 121 height 42
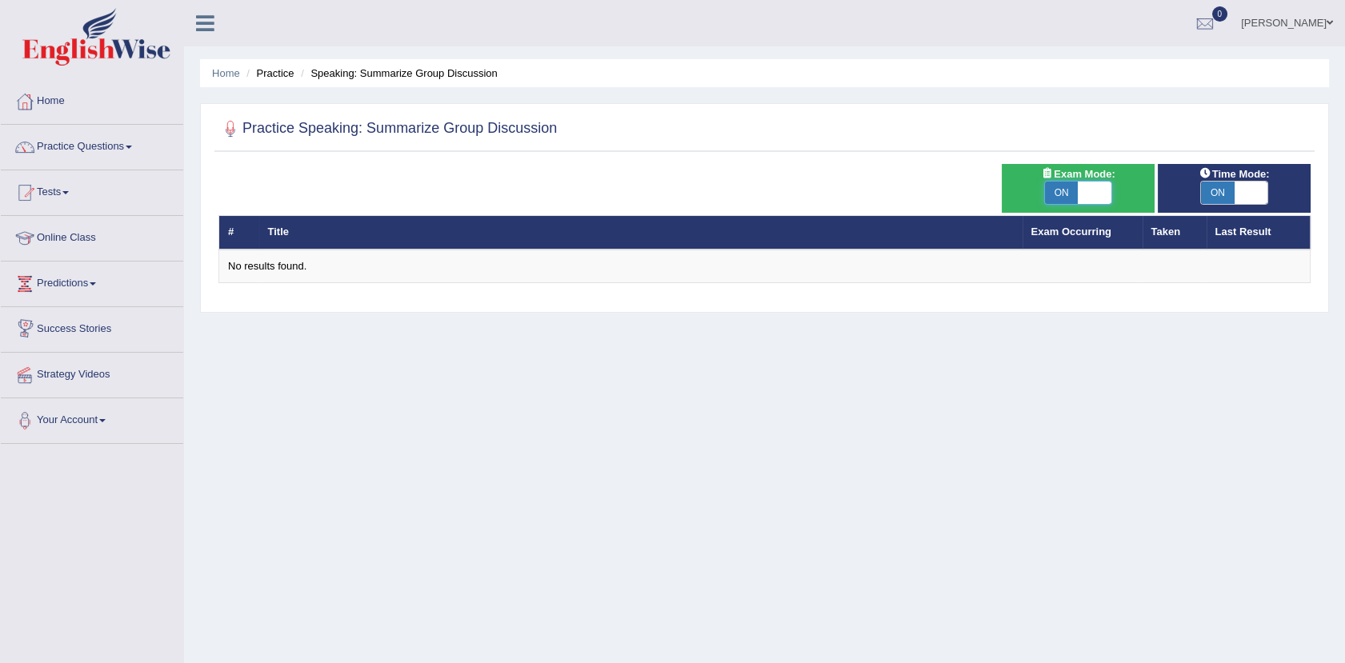
click at [1079, 200] on span at bounding box center [1095, 193] width 34 height 22
checkbox input "false"
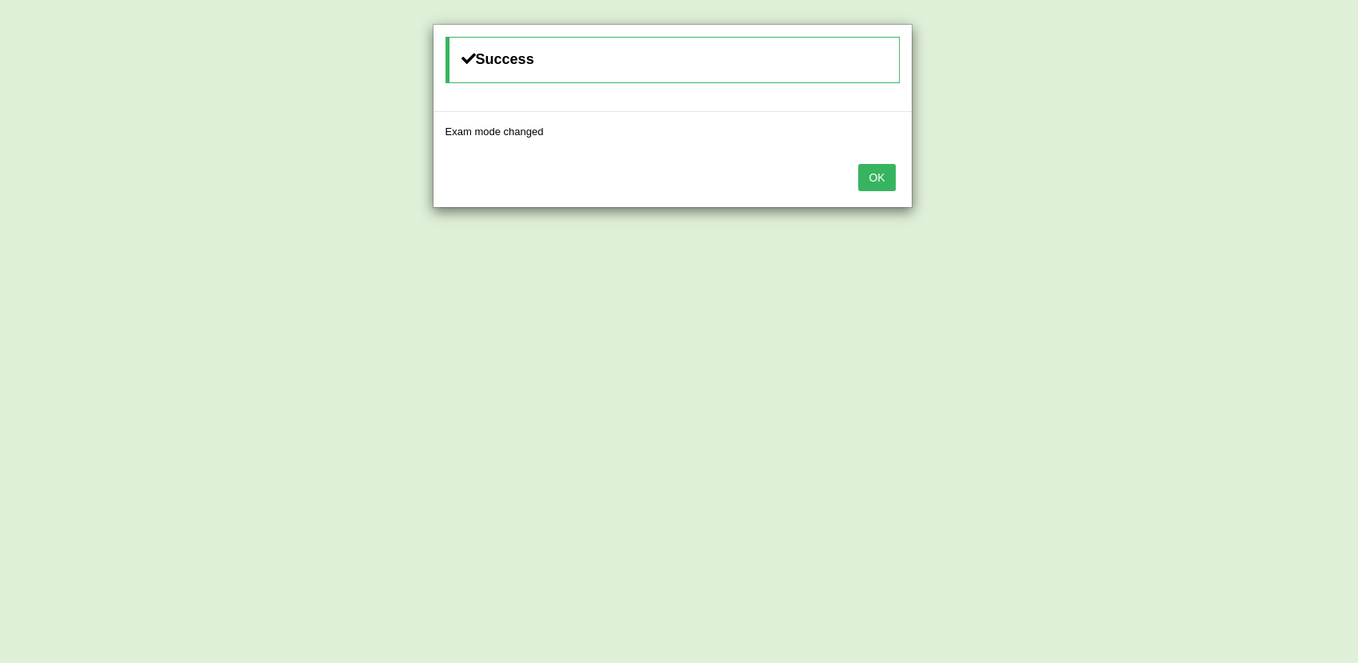
click at [869, 152] on div "OK" at bounding box center [673, 179] width 478 height 56
click at [875, 166] on button "OK" at bounding box center [876, 177] width 37 height 27
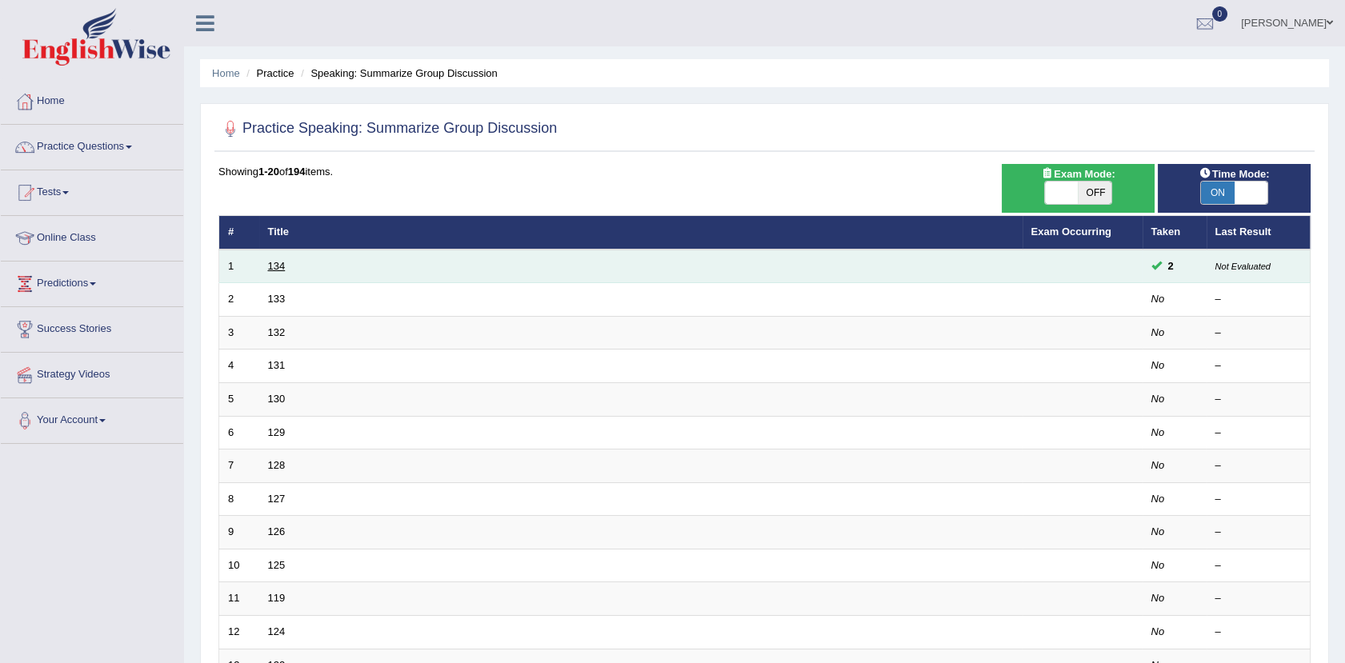
click at [276, 267] on link "134" at bounding box center [277, 266] width 18 height 12
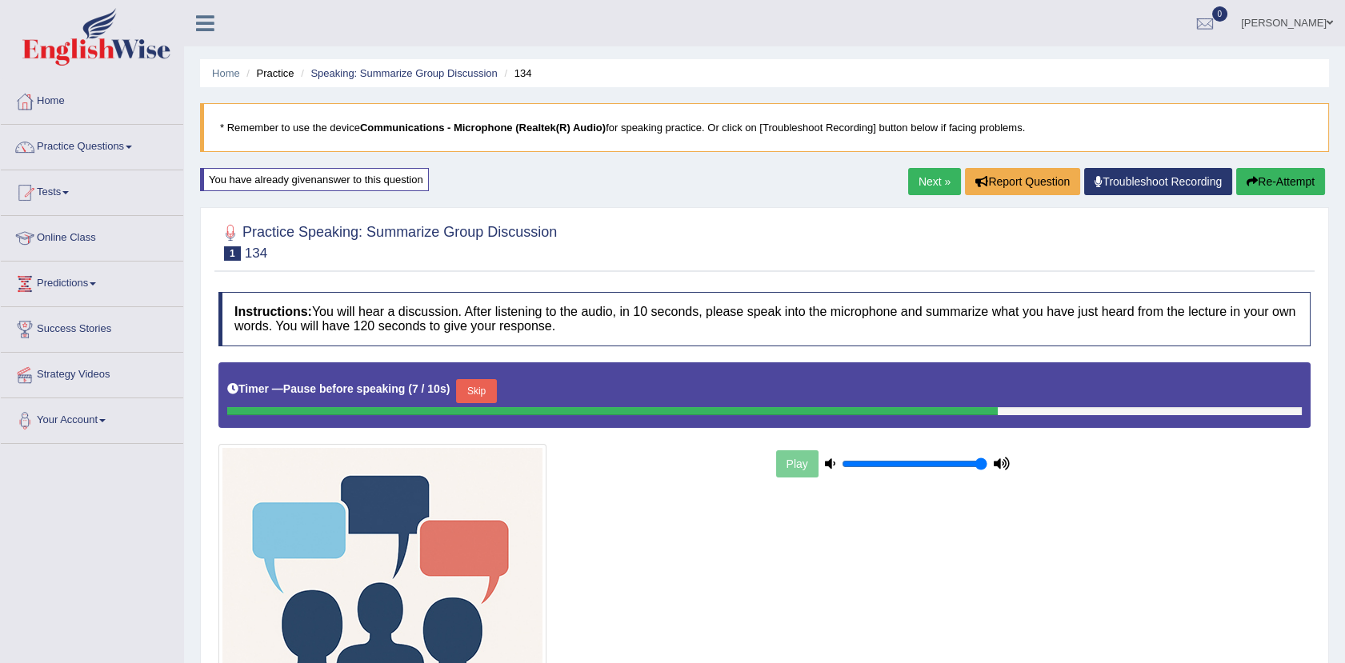
click at [1284, 178] on button "Re-Attempt" at bounding box center [1280, 181] width 89 height 27
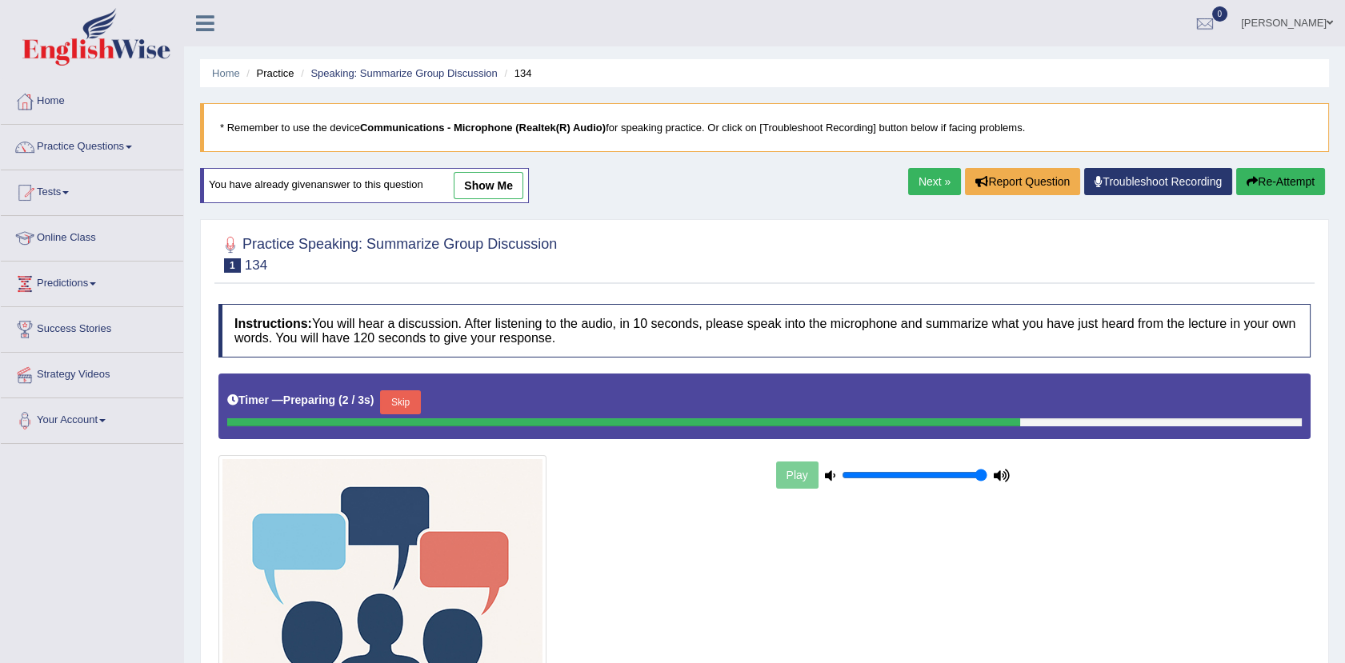
click at [510, 176] on link "show me" at bounding box center [489, 185] width 70 height 27
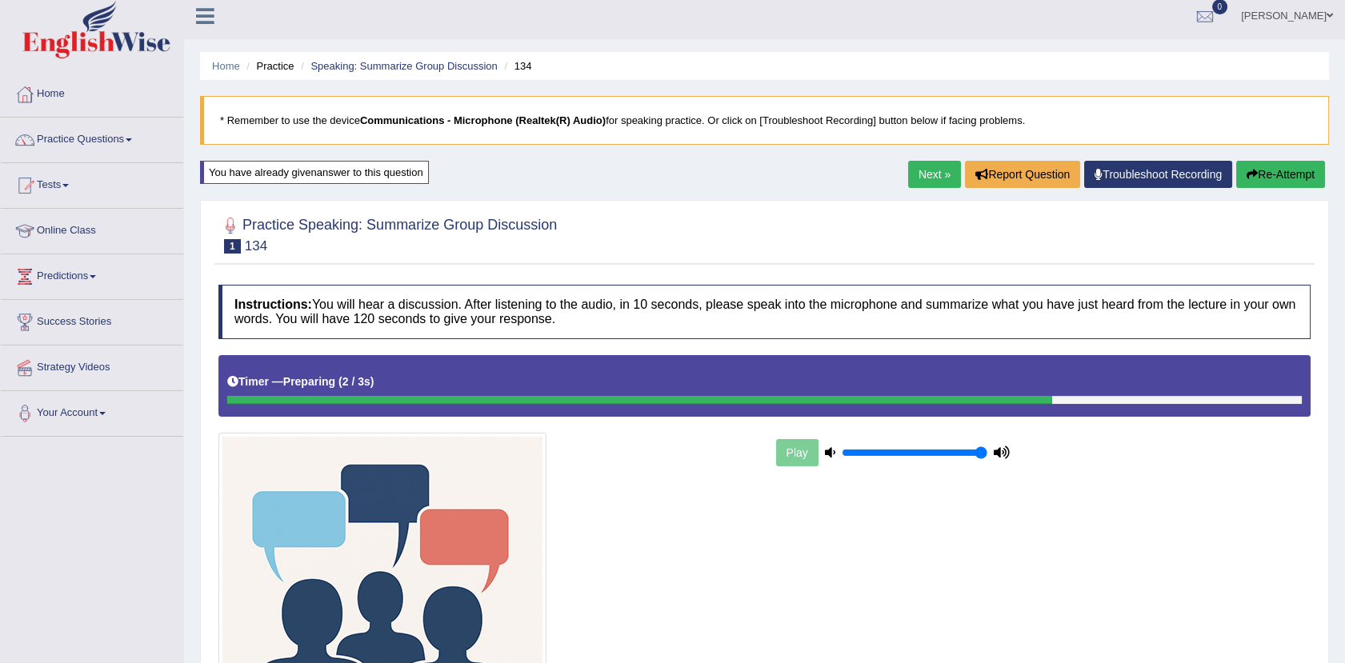
scroll to position [9, 0]
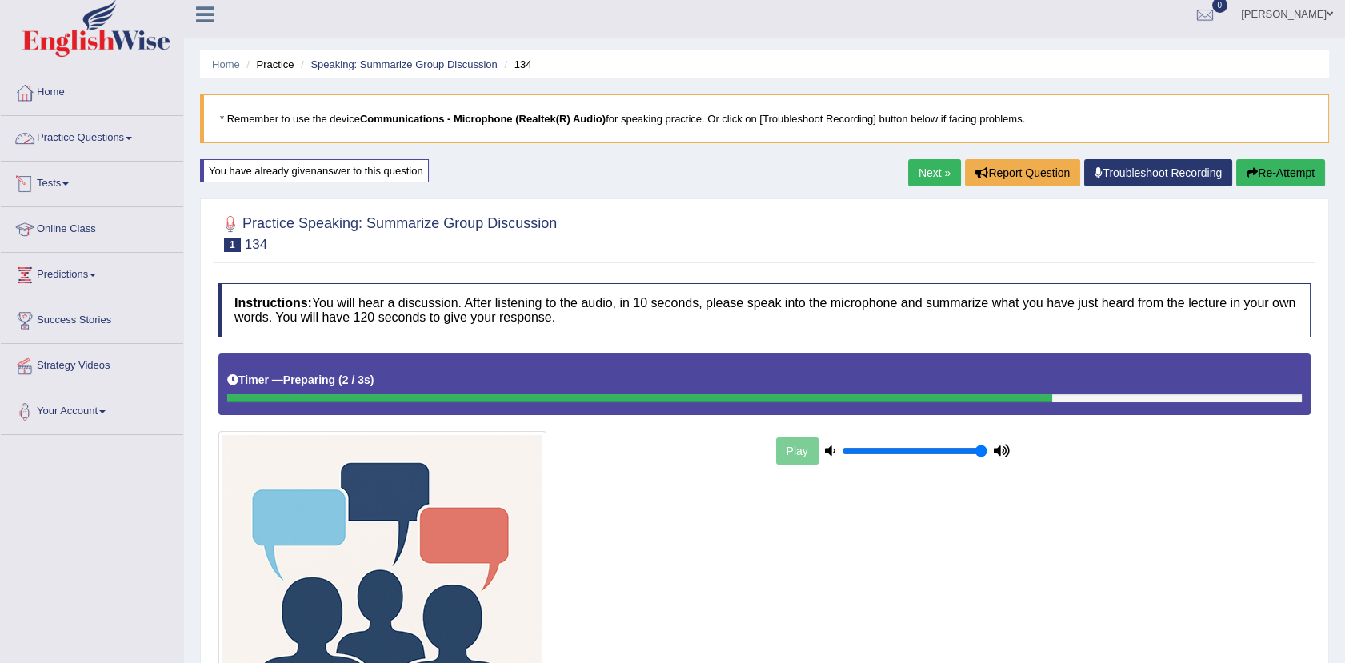
click at [77, 146] on link "Practice Questions" at bounding box center [92, 136] width 182 height 40
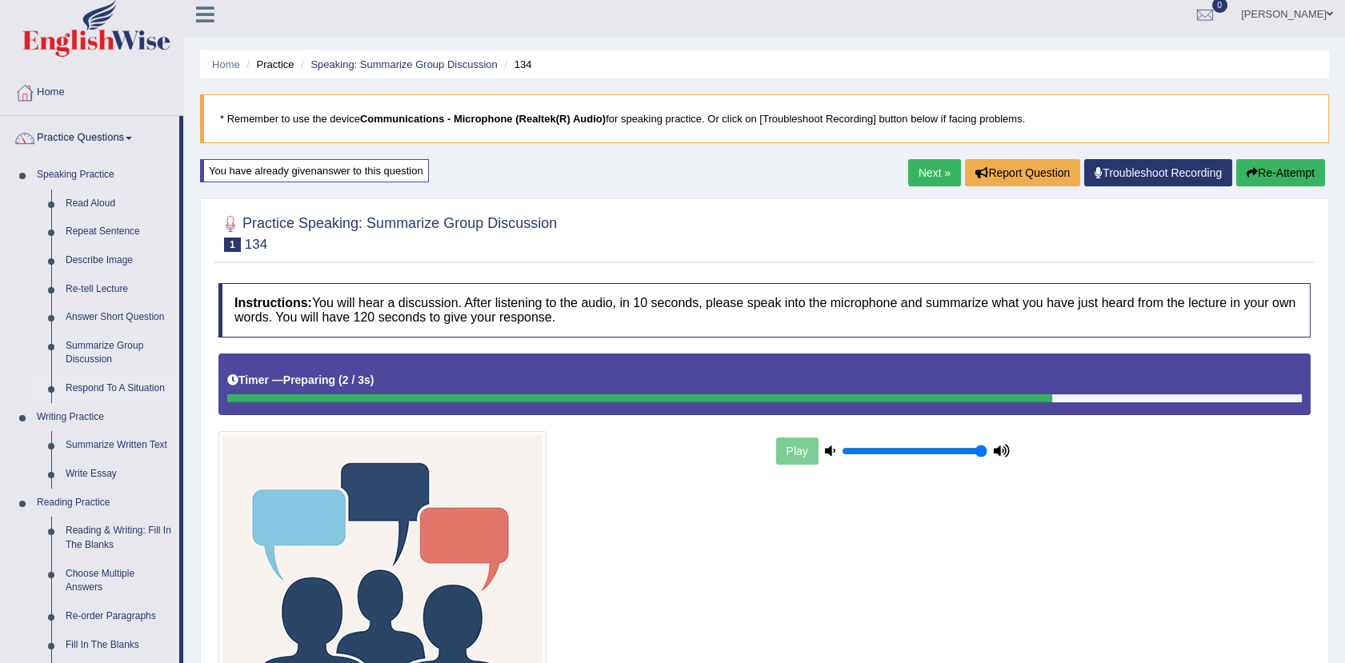
click at [110, 382] on link "Respond To A Situation" at bounding box center [118, 388] width 121 height 29
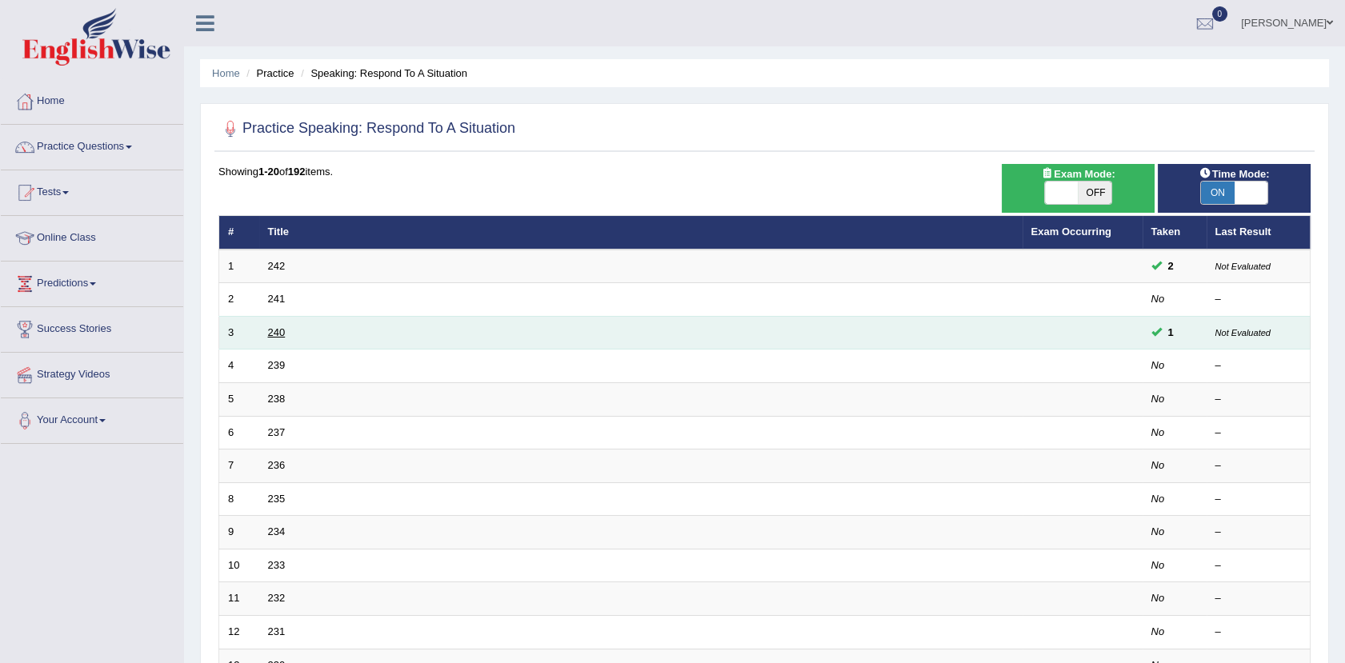
click at [274, 333] on link "240" at bounding box center [277, 332] width 18 height 12
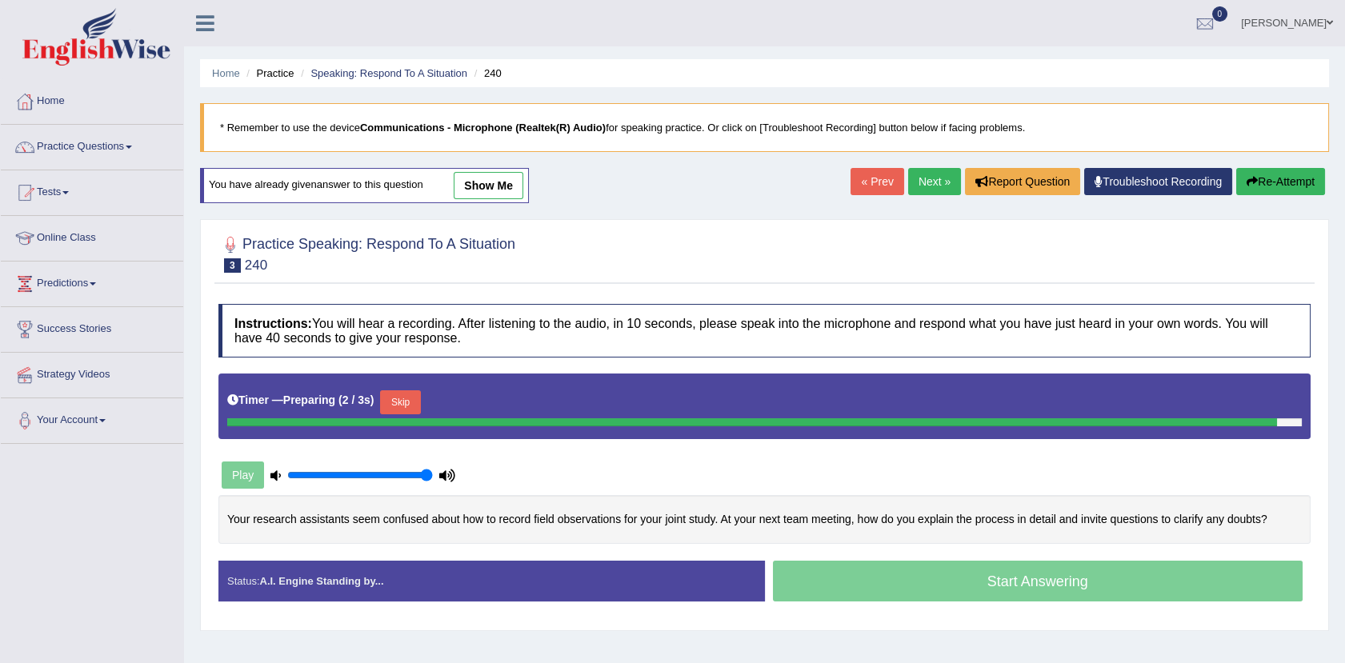
click at [1274, 181] on button "Re-Attempt" at bounding box center [1280, 181] width 89 height 27
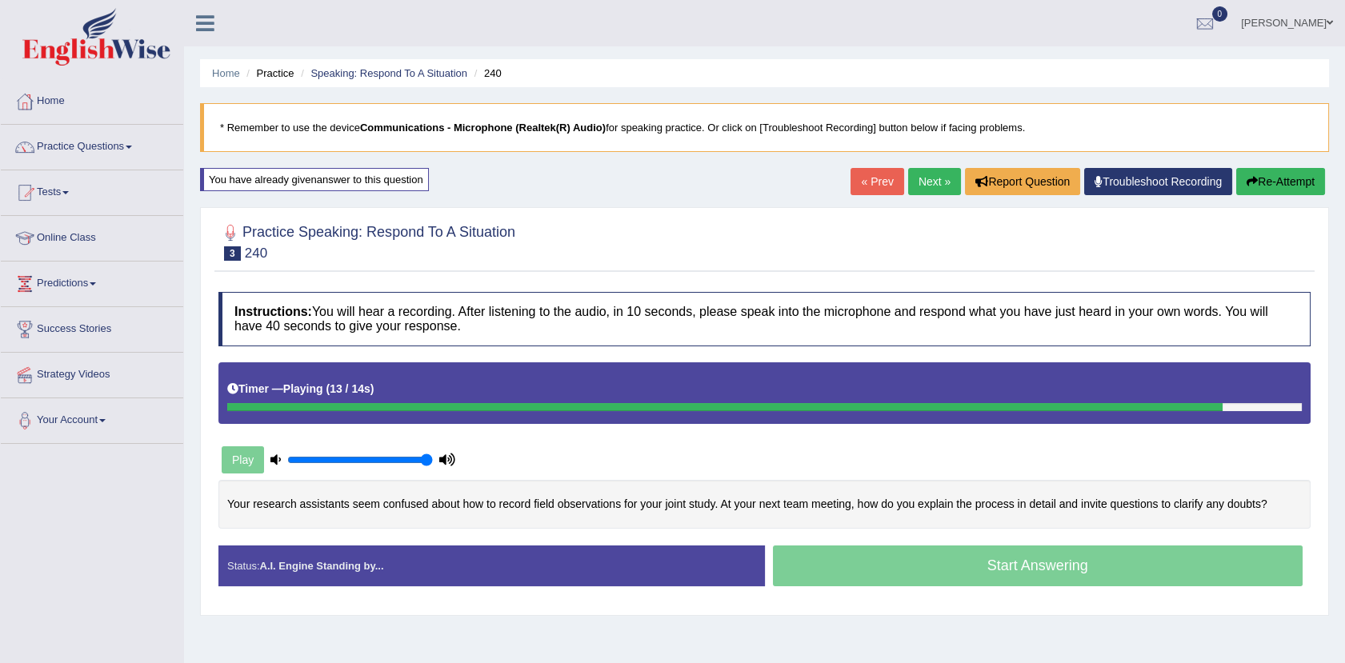
click at [1272, 174] on button "Re-Attempt" at bounding box center [1280, 181] width 89 height 27
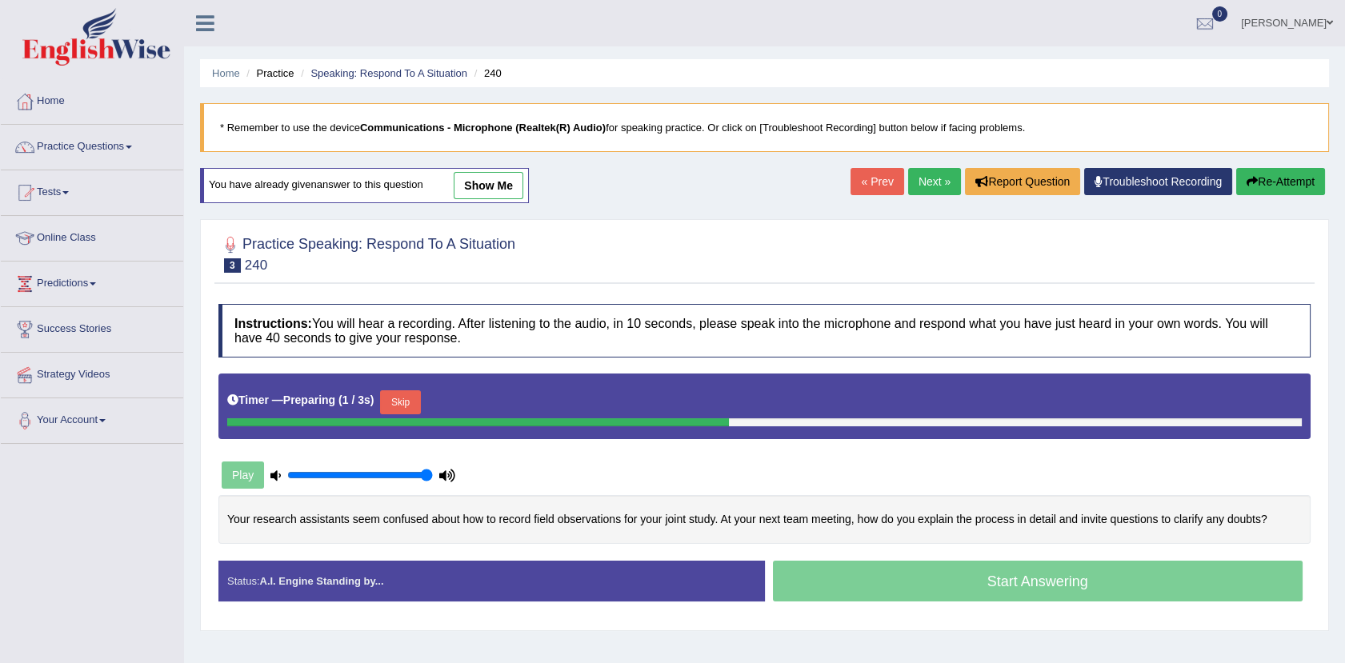
click at [488, 182] on link "show me" at bounding box center [489, 185] width 70 height 27
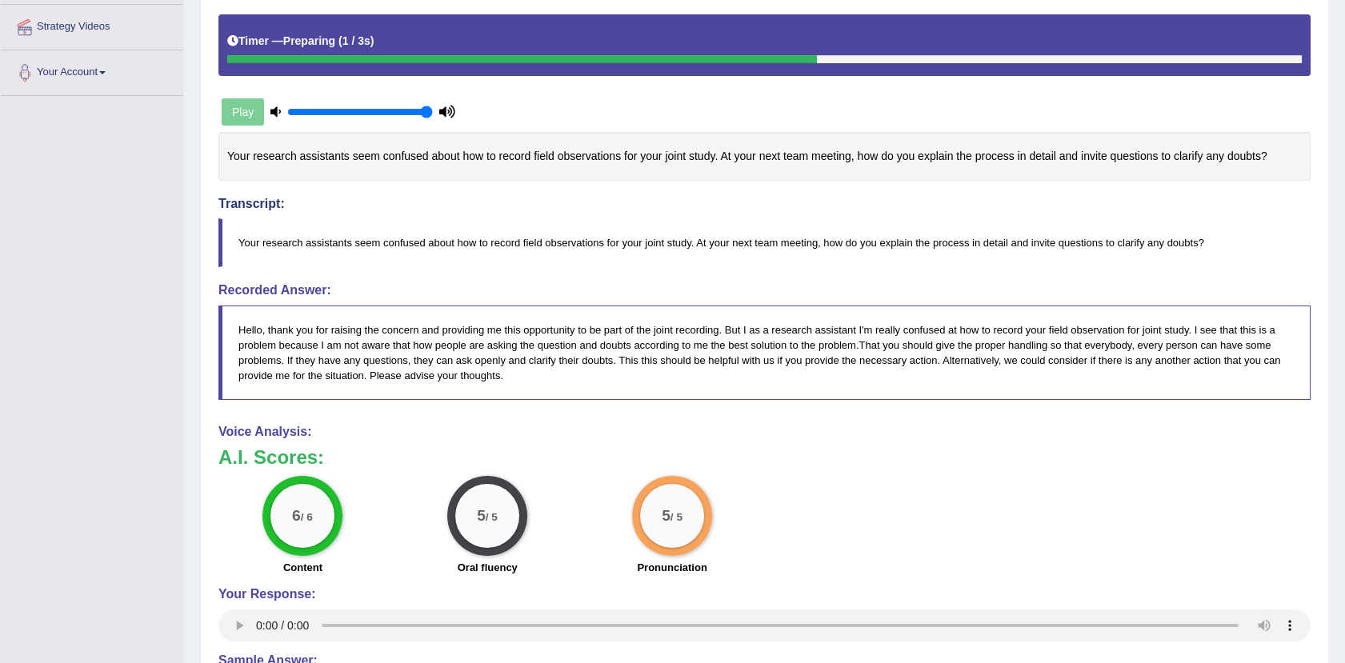
scroll to position [548, 0]
